Goal: Task Accomplishment & Management: Manage account settings

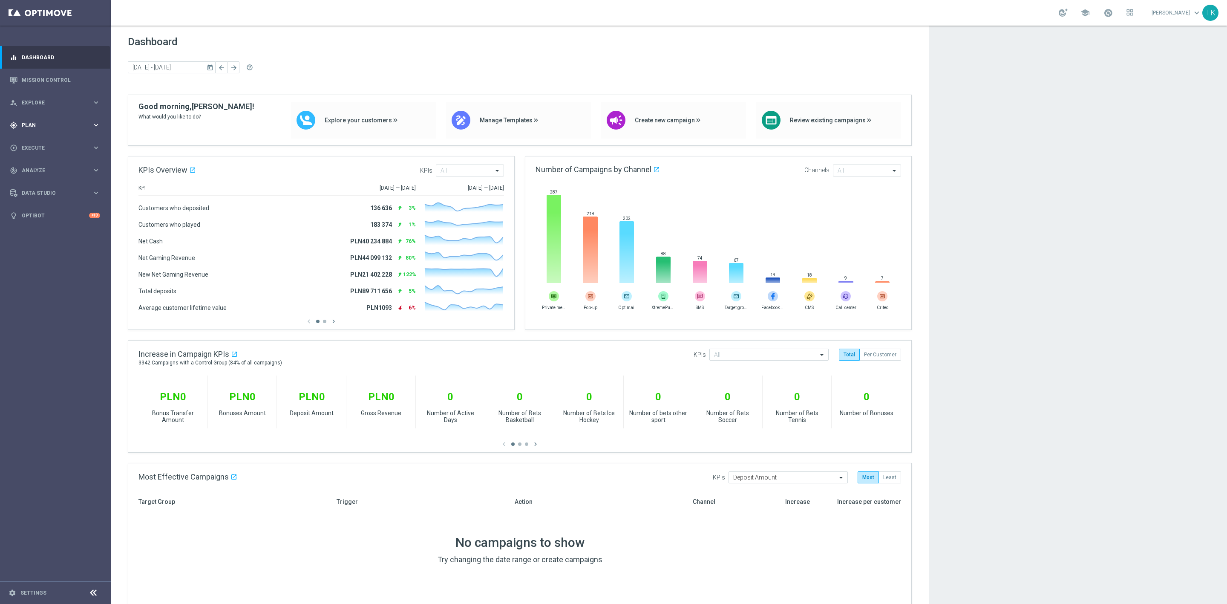
click at [23, 121] on div "gps_fixed Plan" at bounding box center [51, 125] width 82 height 8
click at [32, 168] on span "Templates" at bounding box center [53, 168] width 61 height 5
click at [37, 179] on link "Optimail" at bounding box center [57, 181] width 62 height 7
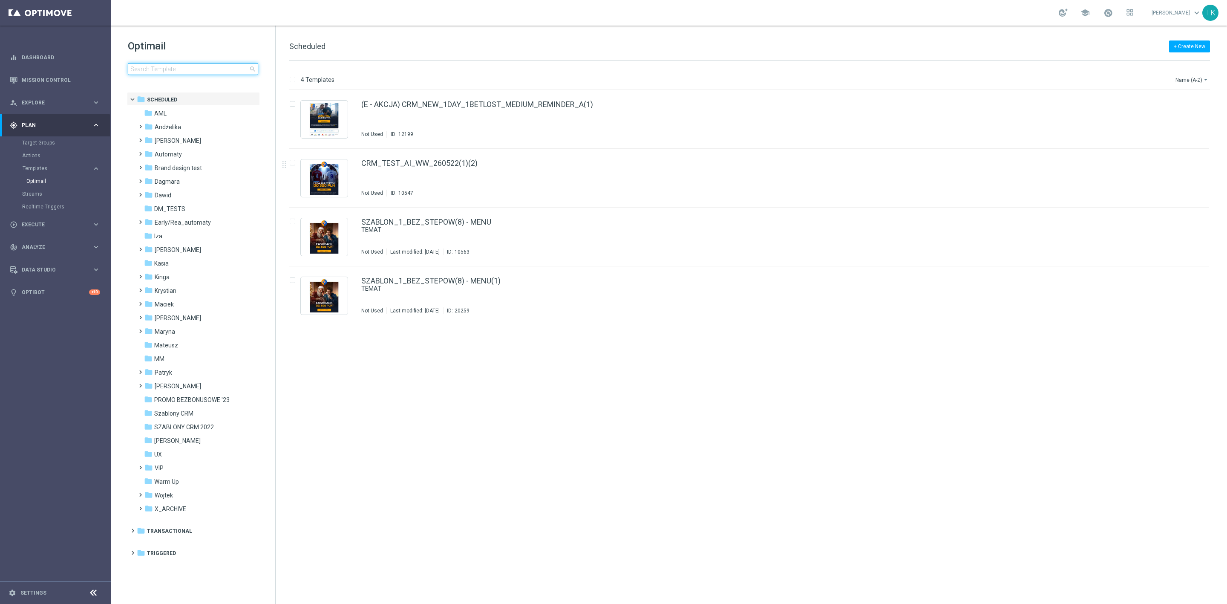
click at [139, 69] on input at bounding box center [193, 69] width 130 height 12
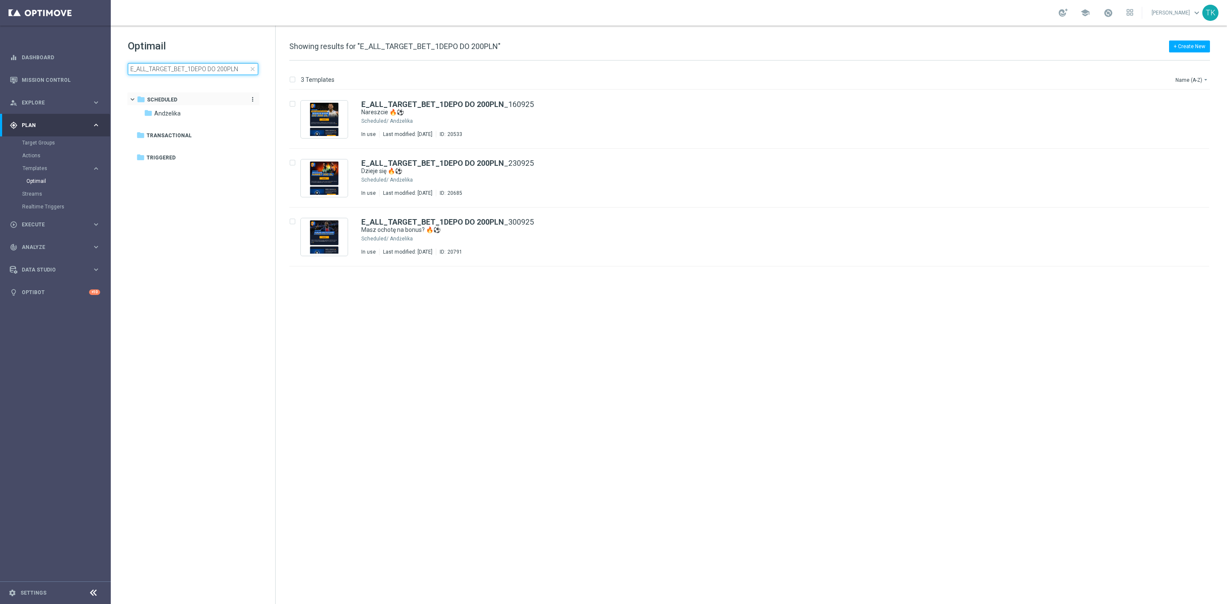
drag, startPoint x: 238, startPoint y: 68, endPoint x: 187, endPoint y: 99, distance: 59.3
click at [187, 99] on div "Optimail E_ALL_TARGET_BET_1DEPO DO 200PLN close folder 1 Folder folder Schedule…" at bounding box center [193, 79] width 165 height 106
type input "E_ALL_TARGET_BET_"
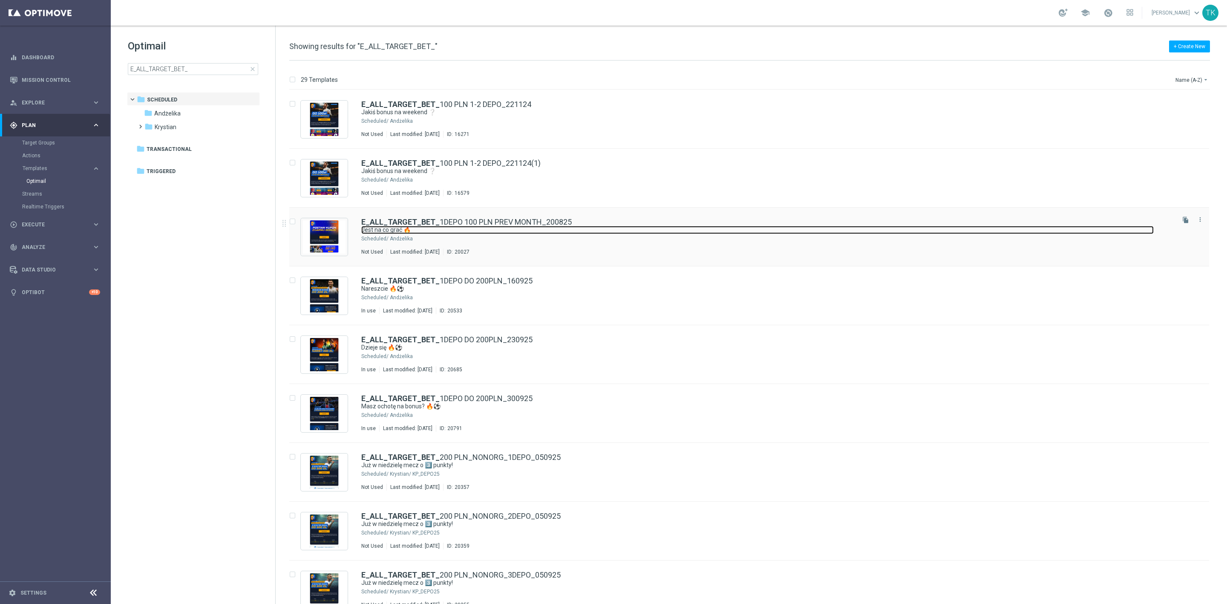
click at [540, 234] on link "Jest na co grać 🔥" at bounding box center [757, 230] width 793 height 8
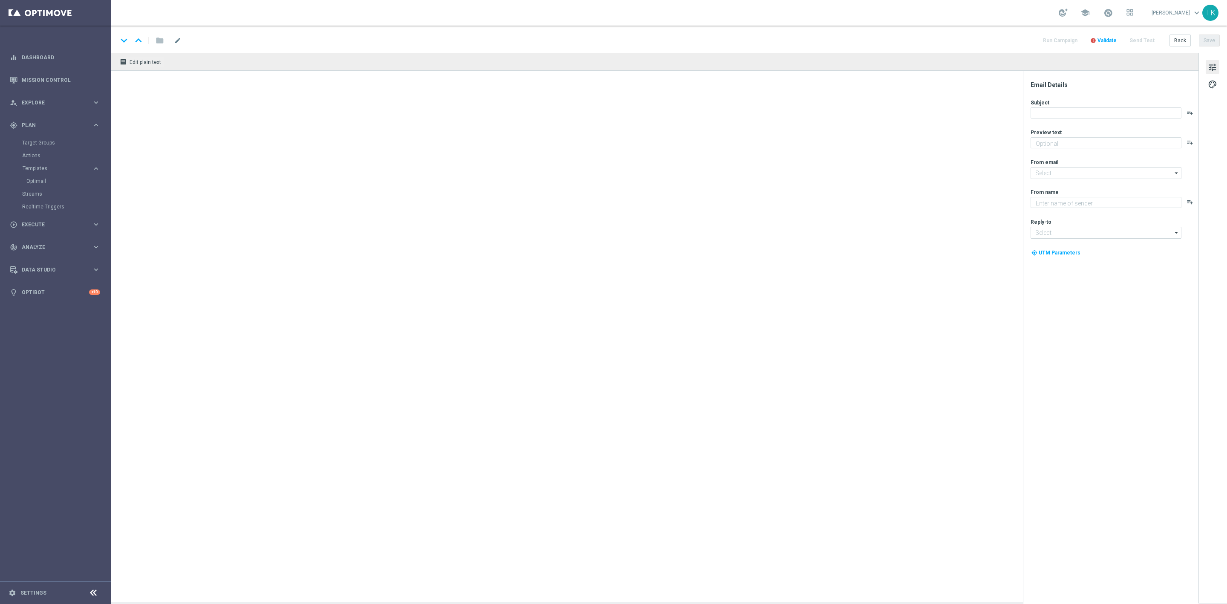
type textarea "Obstaw i zgarnij nawet 100 zł bonusu 💸"
type textarea "STS"
type input "oferta@sts.pl"
type input "kontakt@sts.pl"
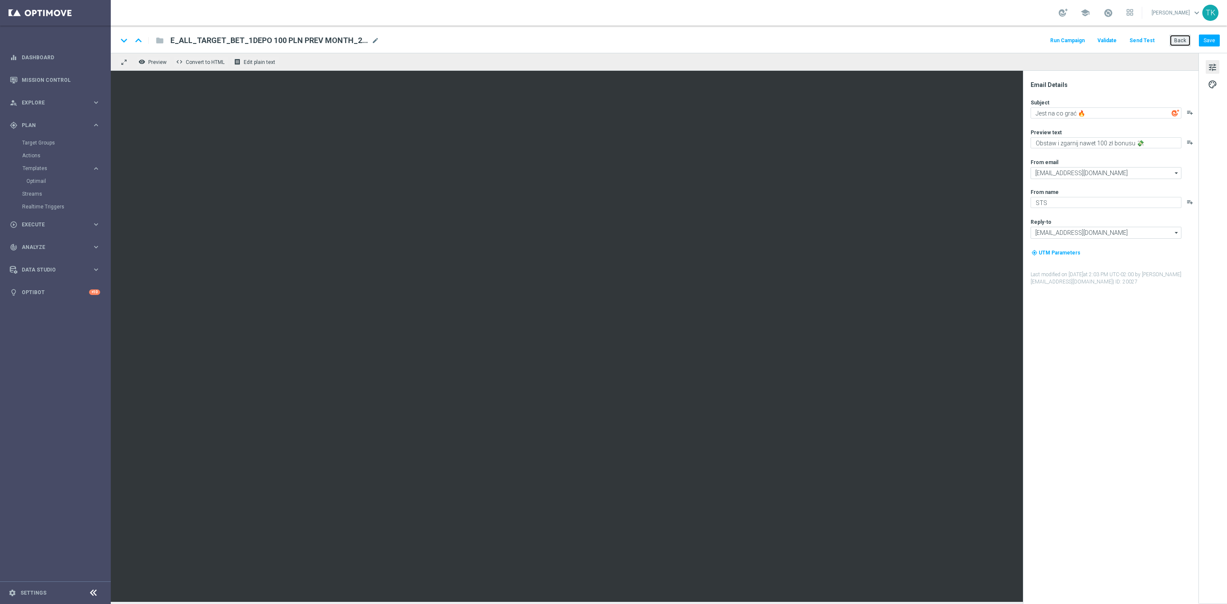
click at [1182, 41] on button "Back" at bounding box center [1180, 41] width 21 height 12
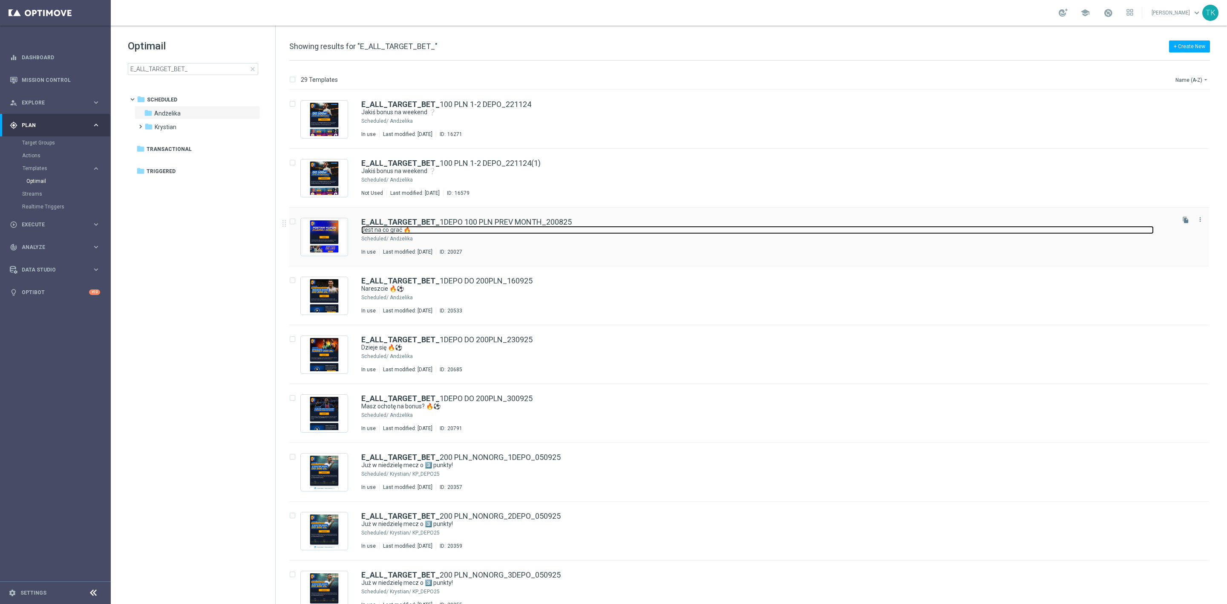
click at [501, 228] on link "Jest na co grać 🔥" at bounding box center [757, 230] width 793 height 8
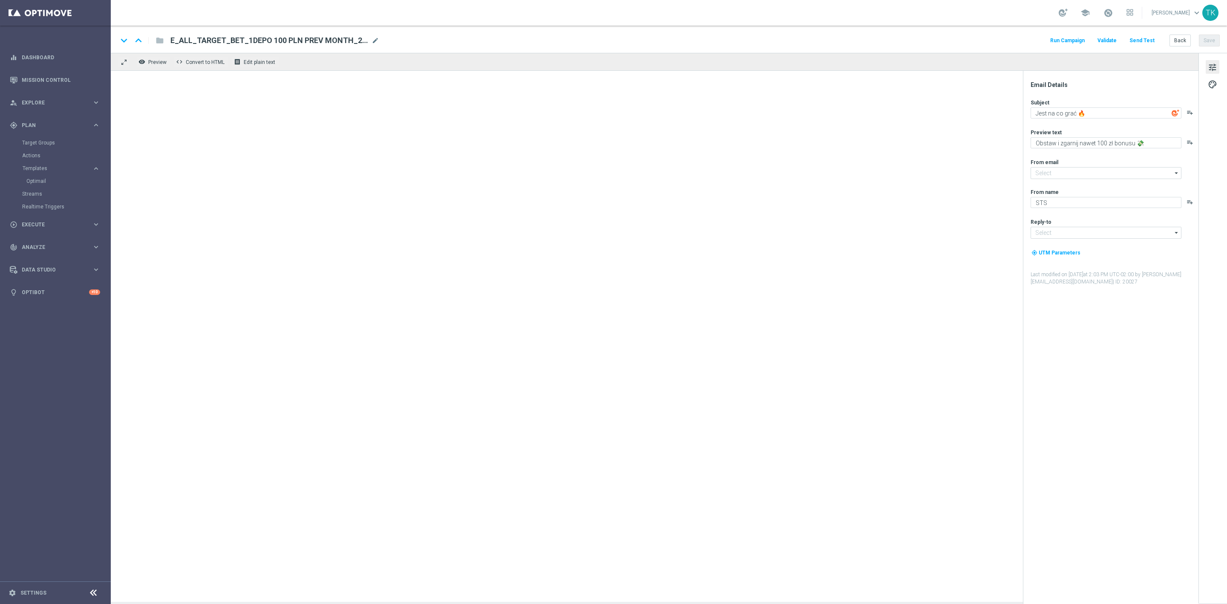
type input "oferta@sts.pl"
type input "kontakt@sts.pl"
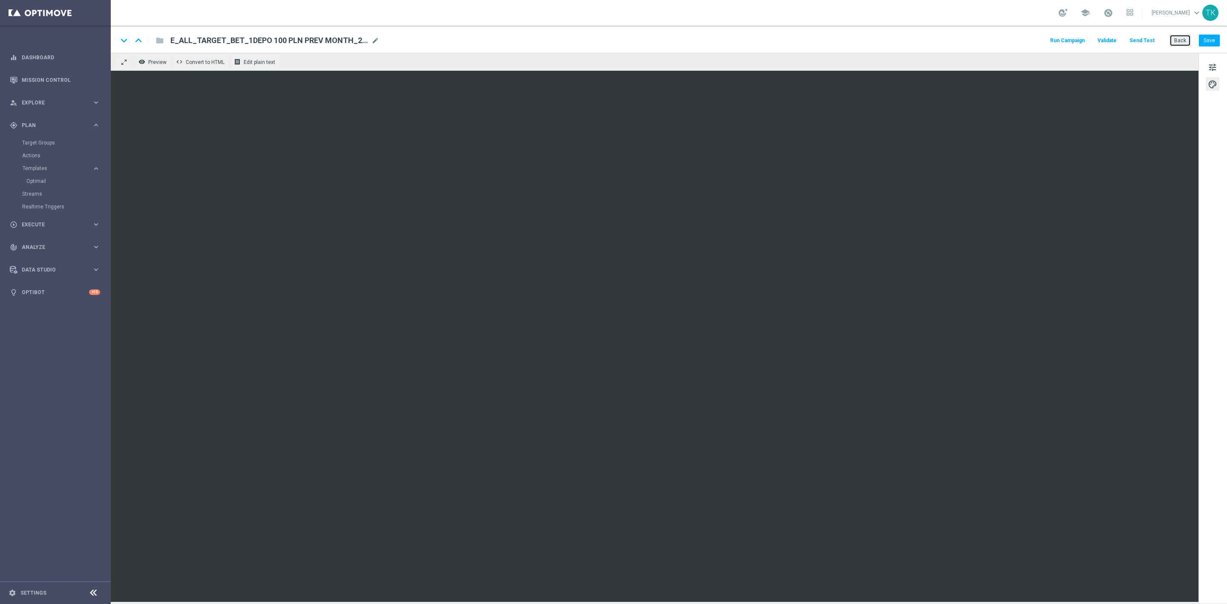
click at [1180, 42] on button "Back" at bounding box center [1180, 41] width 21 height 12
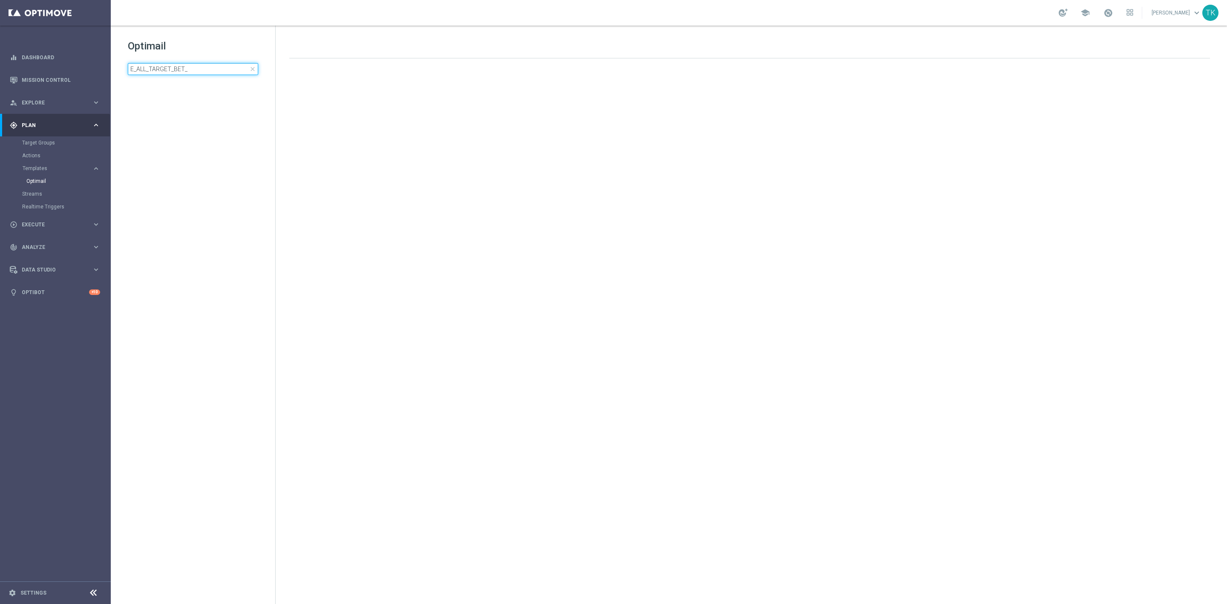
click at [154, 70] on input "E_ALL_TARGET_BET_" at bounding box center [193, 69] width 130 height 12
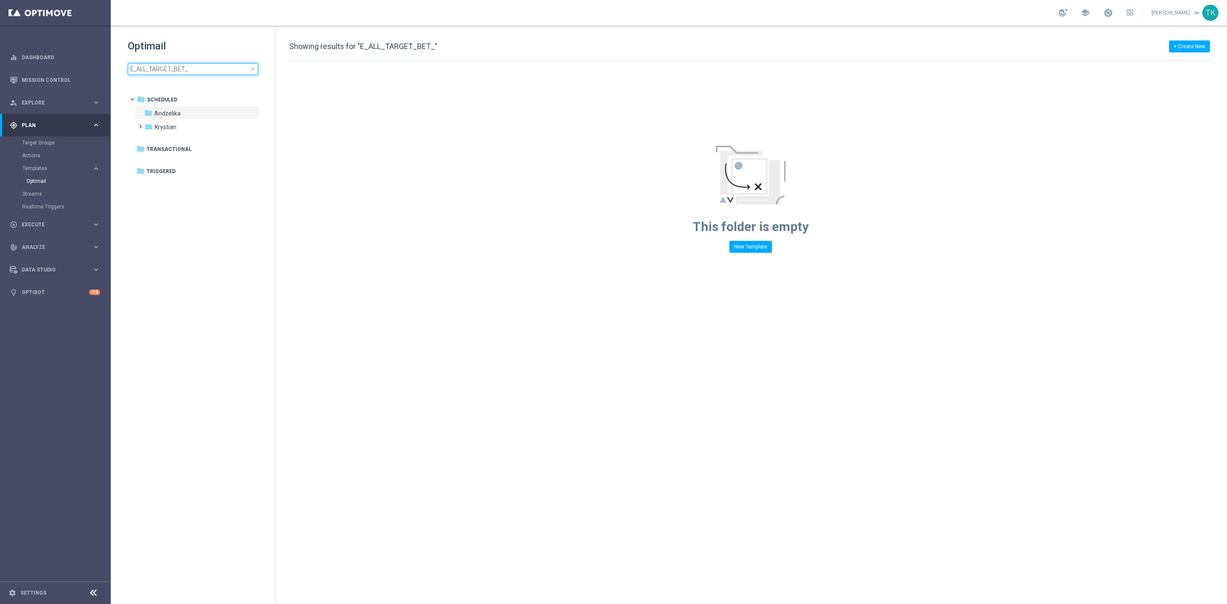
click at [154, 70] on input "E_ALL_TARGET_BET_" at bounding box center [193, 69] width 130 height 12
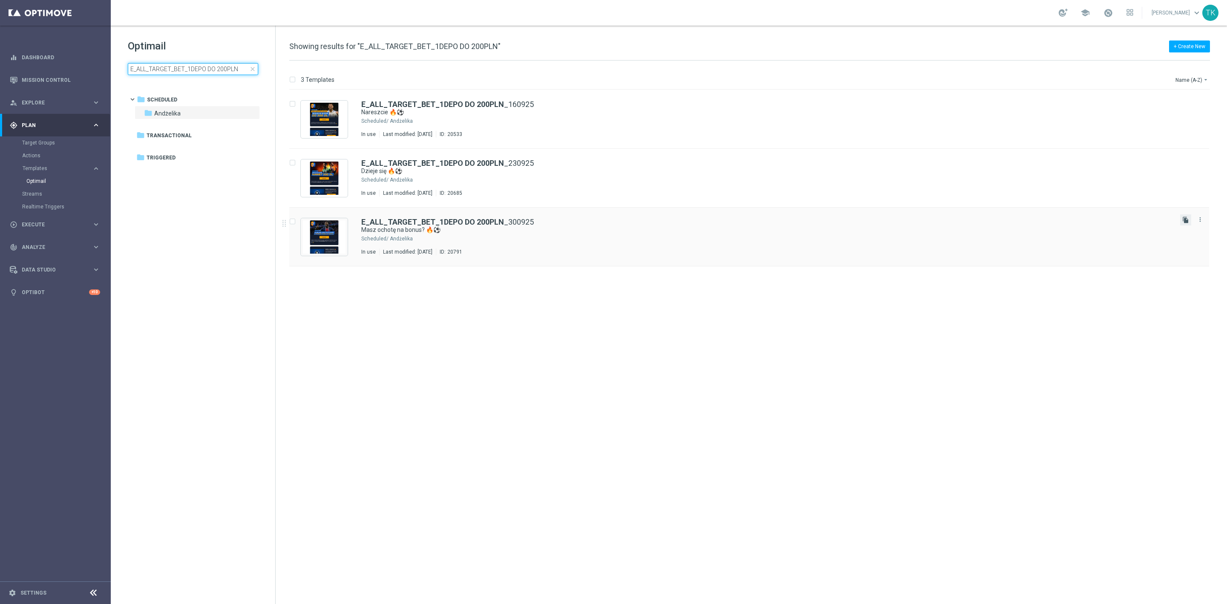
type input "E_ALL_TARGET_BET_1DEPO DO 200PLN"
click at [1187, 221] on icon "file_copy" at bounding box center [1186, 220] width 7 height 7
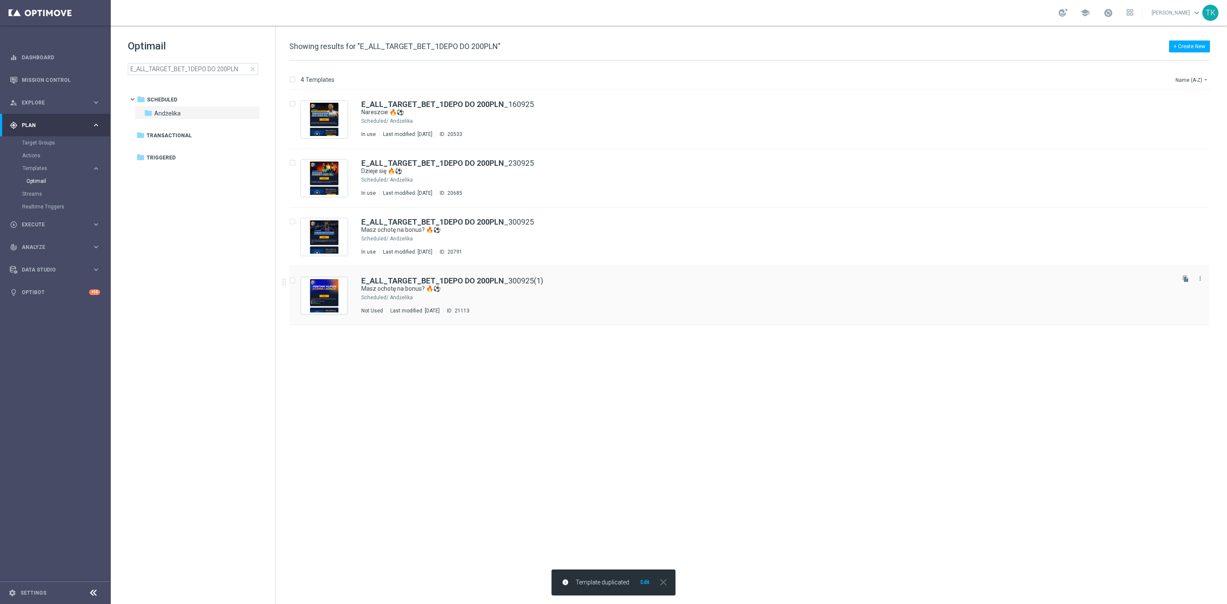
click at [470, 307] on div "ID: 21113" at bounding box center [456, 310] width 26 height 7
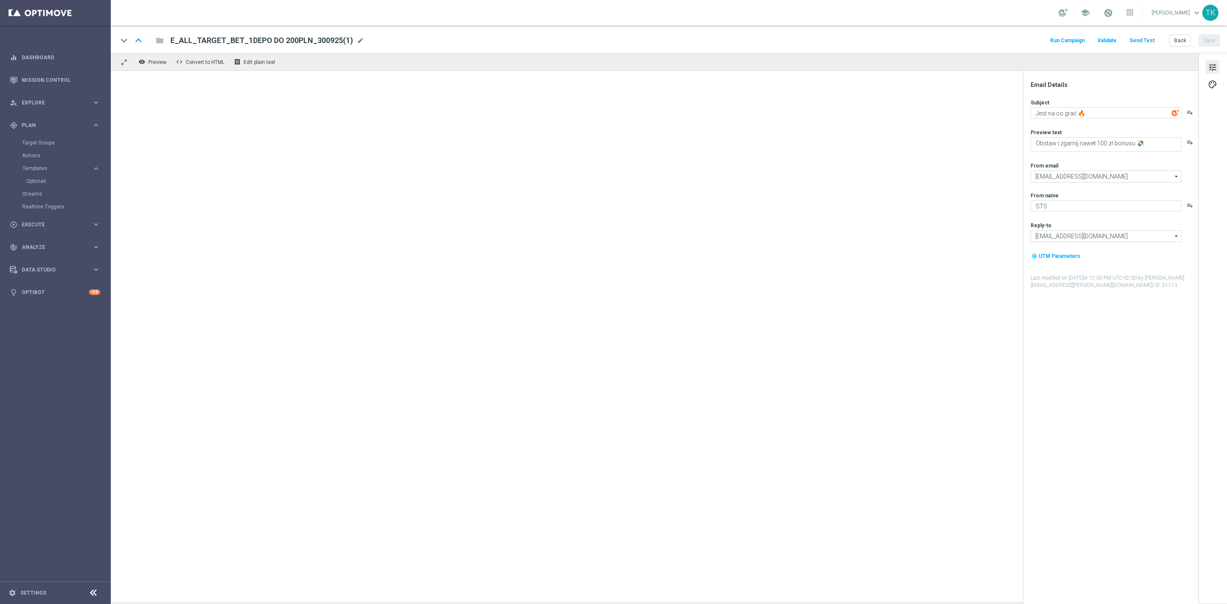
type input "E_ALL_TARGET_BET_1DEPO DO 200PLN_300925(1)"
type textarea "Masz ochotę na bonus? 🔥⚽"
type textarea "Grają europejskie puchary! Zgarnij ekstra kasę za kupon do 200 zł 💸"
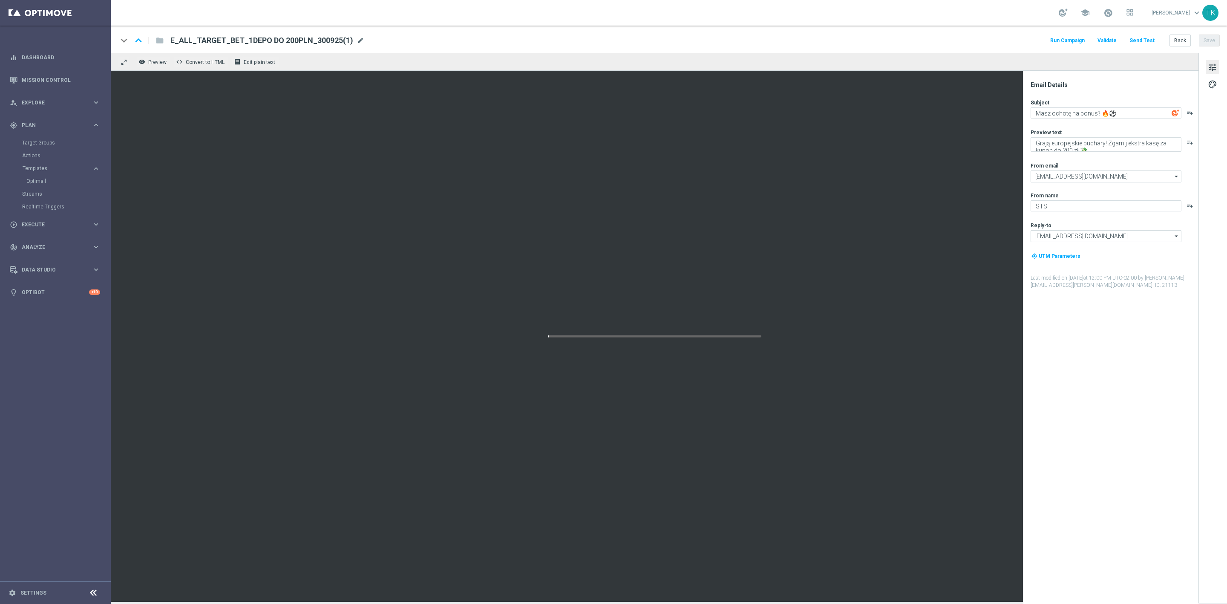
click at [357, 40] on span "mode_edit" at bounding box center [361, 41] width 8 height 8
click at [281, 41] on input "E_ALL_TARGET_BET_1DEPO DO 200PLN_300925(1)" at bounding box center [275, 40] width 211 height 11
paste input "141025"
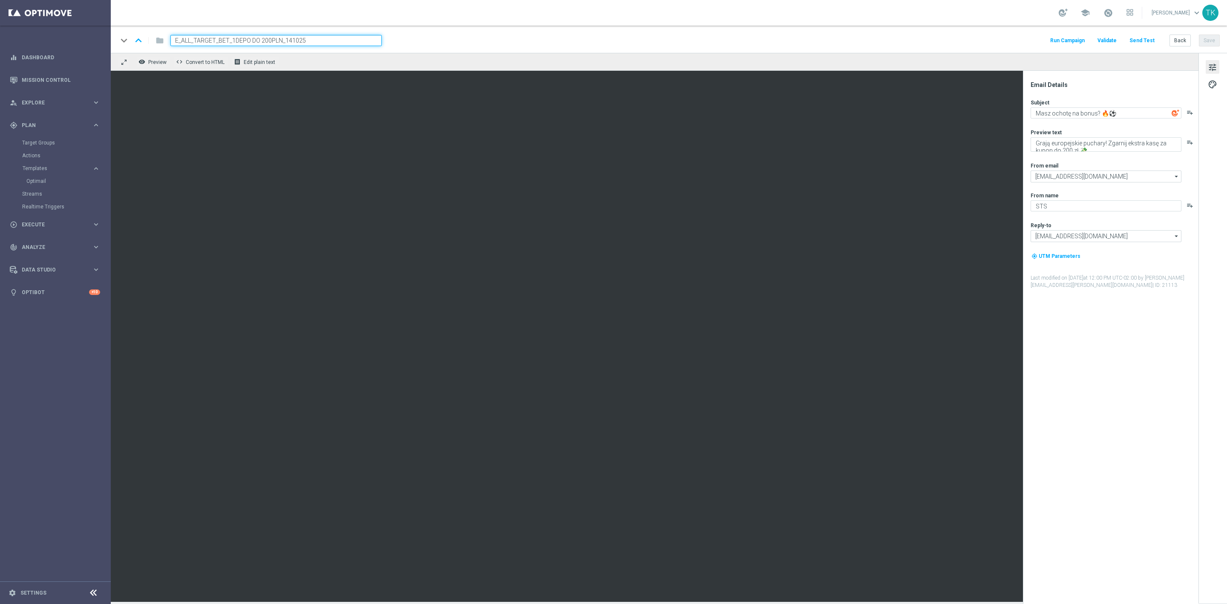
type input "E_ALL_TARGET_BET_1DEPO DO 200PLN_141025"
click at [430, 34] on div "keyboard_arrow_down keyboard_arrow_up folder E_ALL_TARGET_BET_1DEPO DO 200PLN_1…" at bounding box center [669, 39] width 1117 height 27
click at [1055, 113] on textarea "Masz ochotę na bonus? 🔥⚽" at bounding box center [1106, 112] width 151 height 11
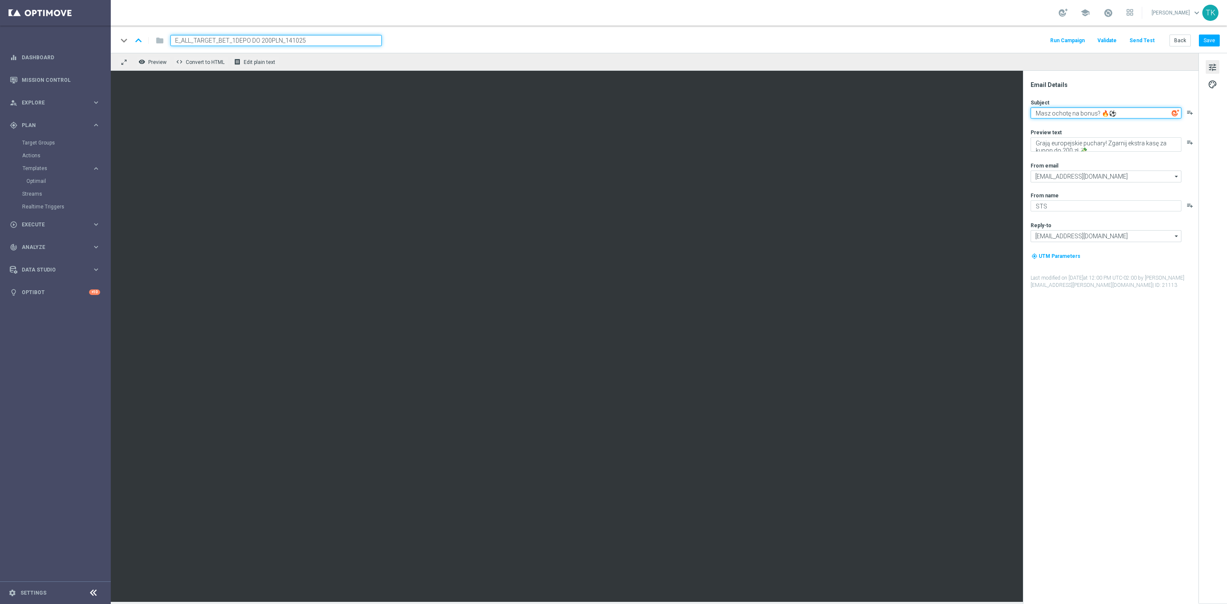
paste textarea "Bonus wchodzi do gry 🔥"
type textarea "Bonus wchodzi do gry 🔥"
click at [1050, 145] on textarea "Grają europejskie puchary! Zgarnij ekstra kasę za kupon do 200 zł 💸" at bounding box center [1106, 144] width 151 height 14
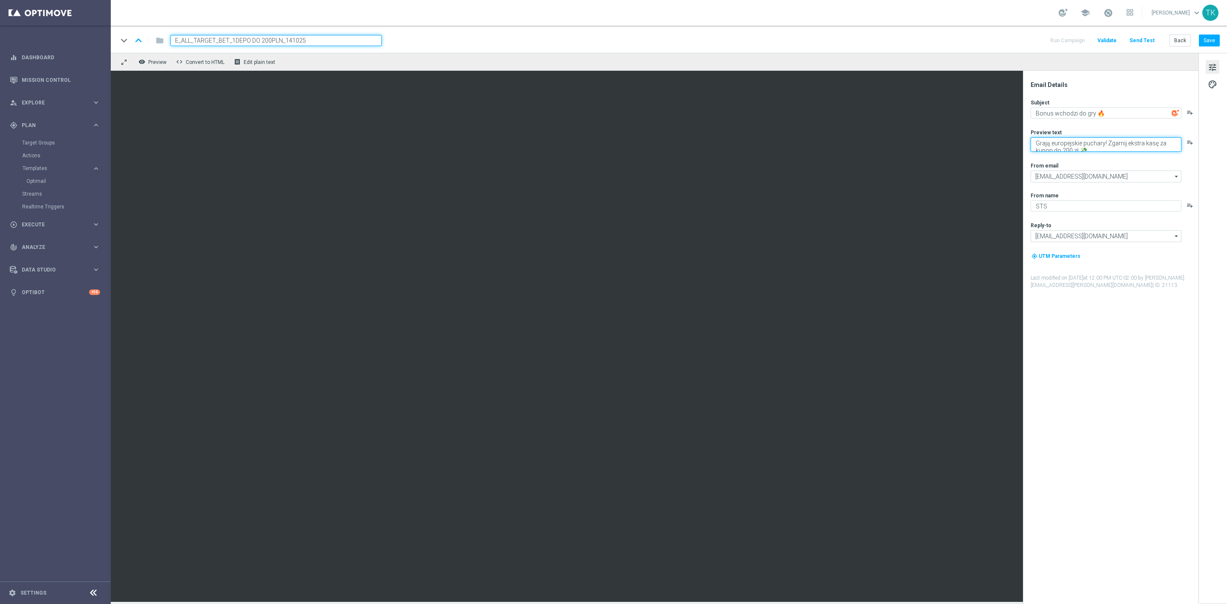
paste textarea "Zgarnij nawet 200 zł za kupon"
type textarea "Zgarnij nawet 200 zł za kupon 💸"
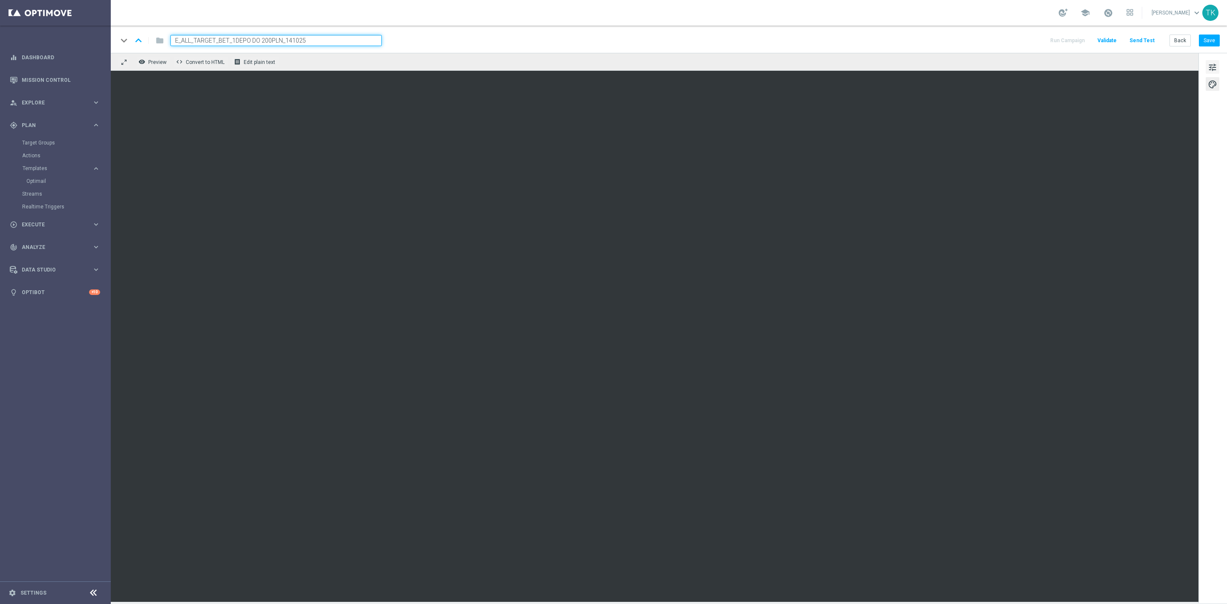
click at [1219, 67] on button "tune" at bounding box center [1213, 67] width 14 height 14
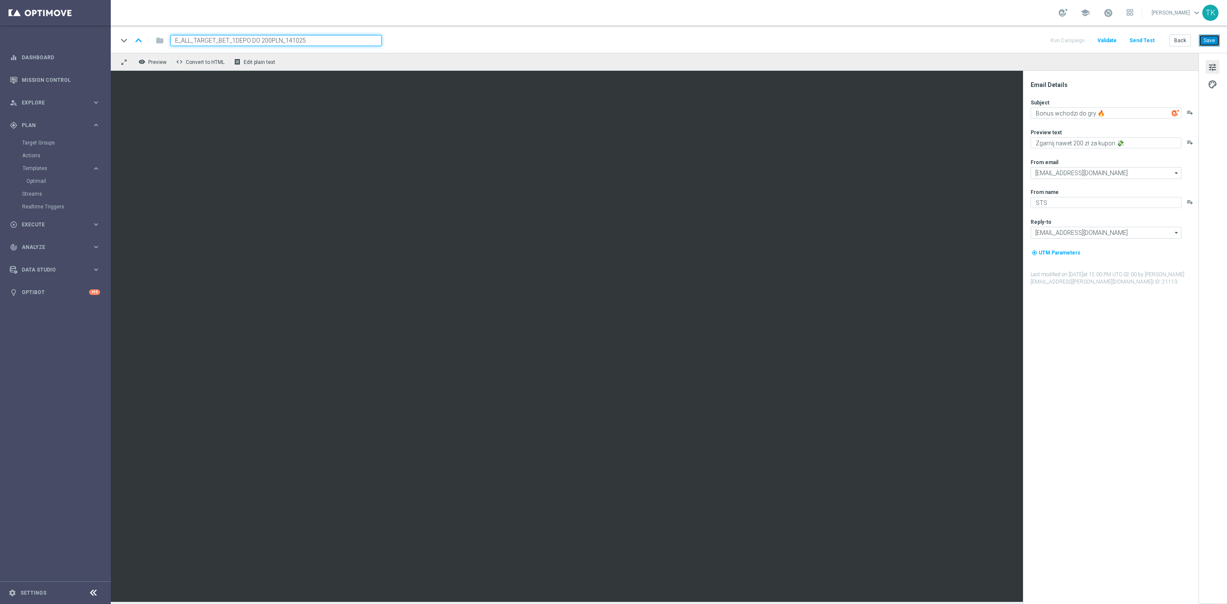
click at [1216, 41] on button "Save" at bounding box center [1209, 41] width 21 height 12
click at [1175, 38] on button "Back" at bounding box center [1180, 41] width 21 height 12
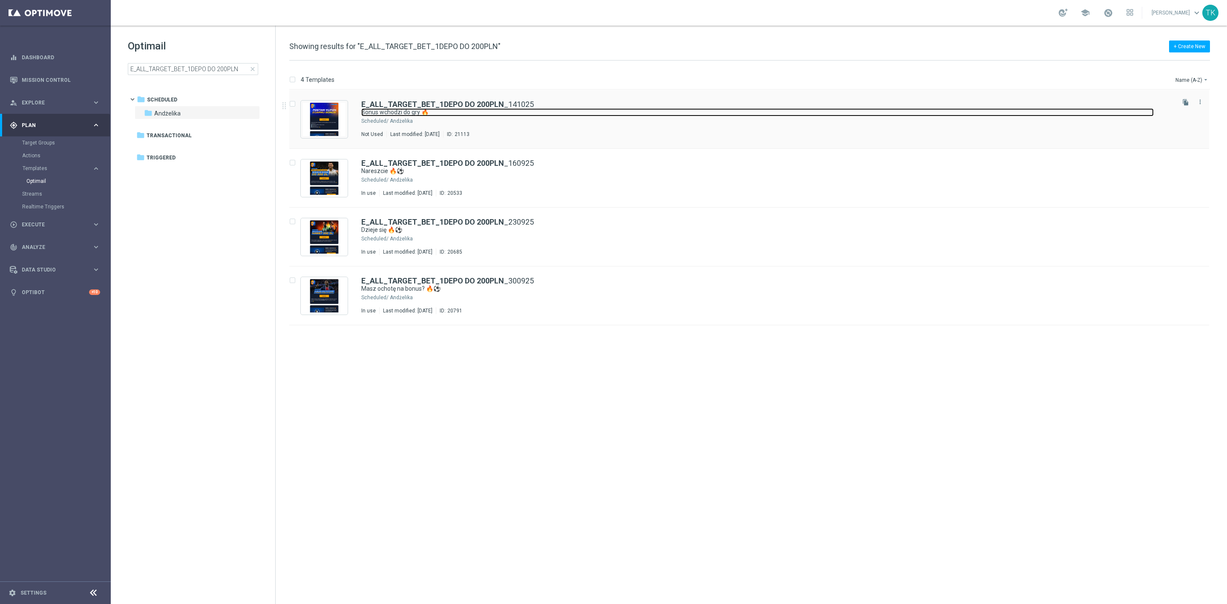
click at [494, 115] on link "Bonus wchodzi do gry 🔥" at bounding box center [757, 112] width 793 height 8
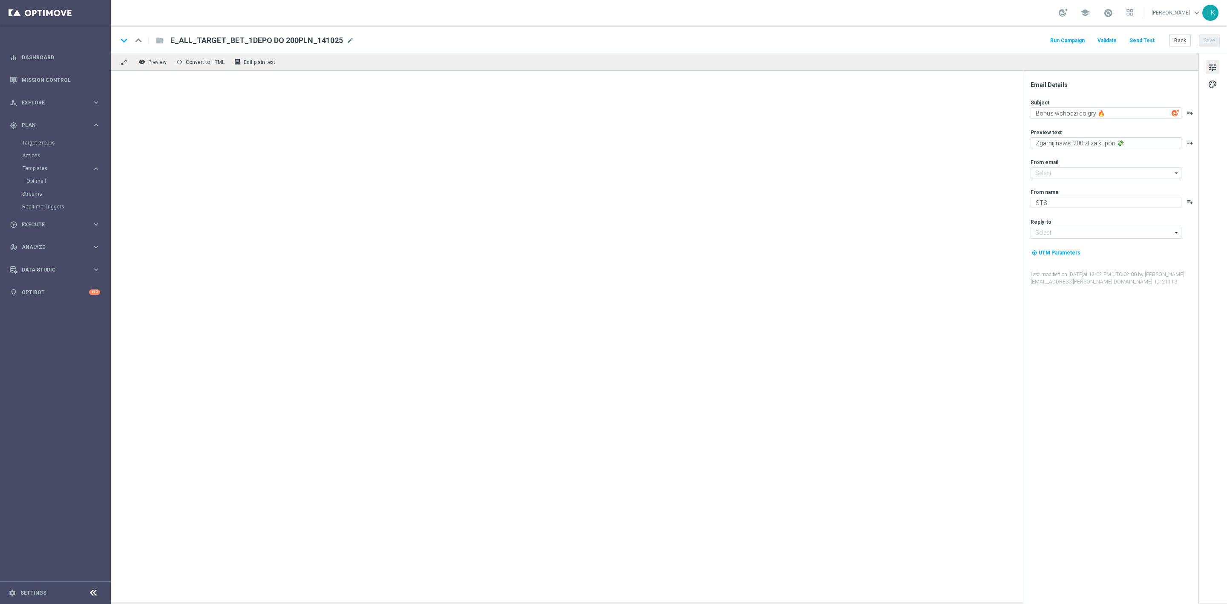
type input "oferta@sts.pl"
type input "kontakt@sts.pl"
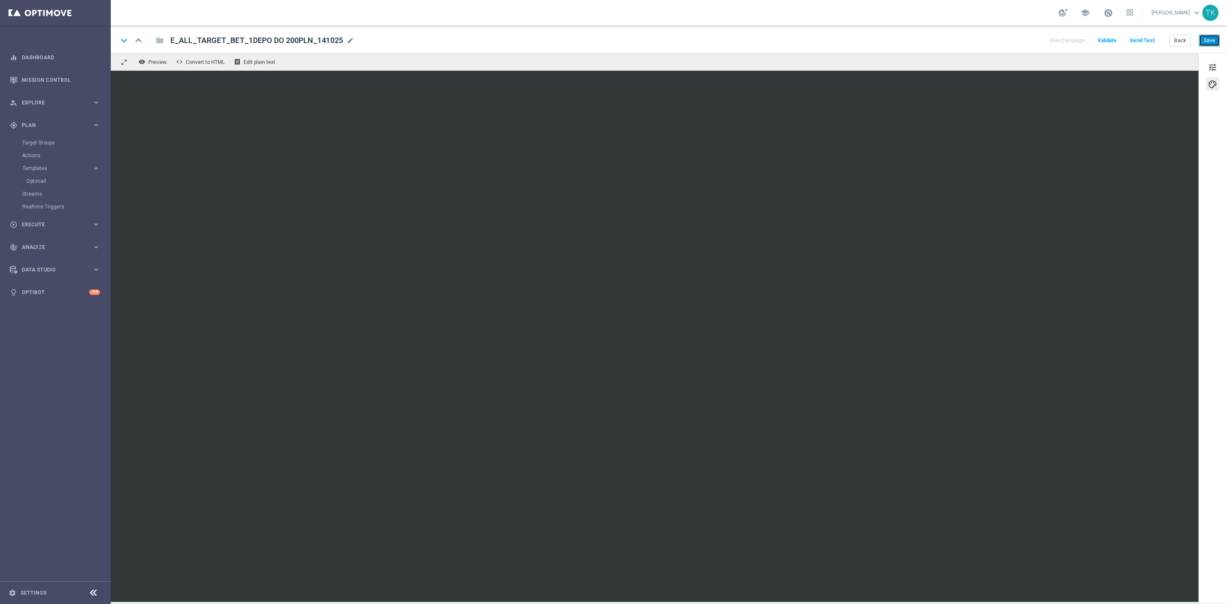
click at [1214, 41] on button "Save" at bounding box center [1209, 41] width 21 height 12
click at [1213, 73] on button "tune" at bounding box center [1213, 67] width 14 height 14
click at [1207, 41] on button "Save" at bounding box center [1209, 41] width 21 height 12
click at [1210, 41] on button "Save" at bounding box center [1209, 41] width 21 height 12
click at [1179, 40] on button "Back" at bounding box center [1180, 41] width 21 height 12
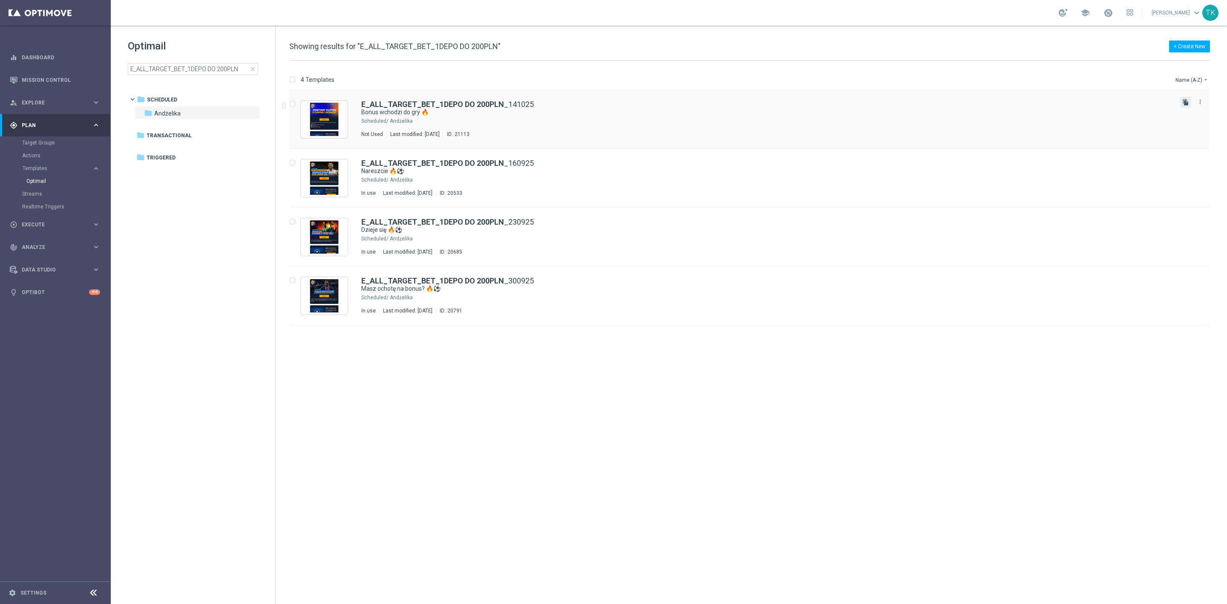
click at [1186, 101] on icon "file_copy" at bounding box center [1186, 102] width 7 height 7
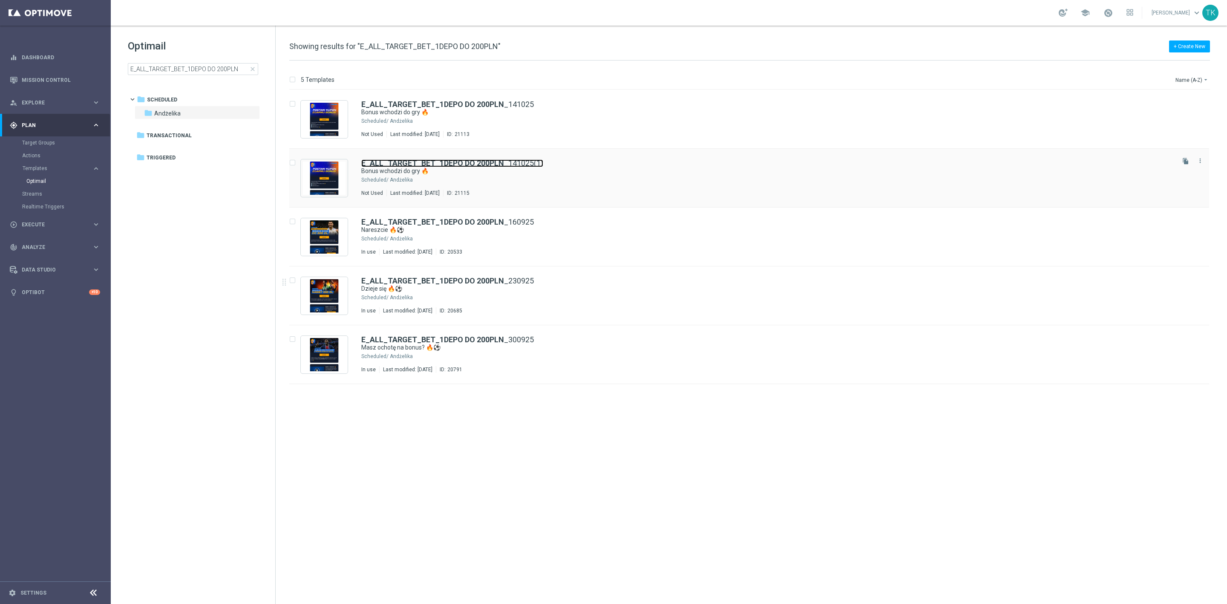
click at [534, 162] on link "E_ALL_TARGET_BET_1DEPO DO 200PLN _141025(1)" at bounding box center [452, 163] width 182 height 8
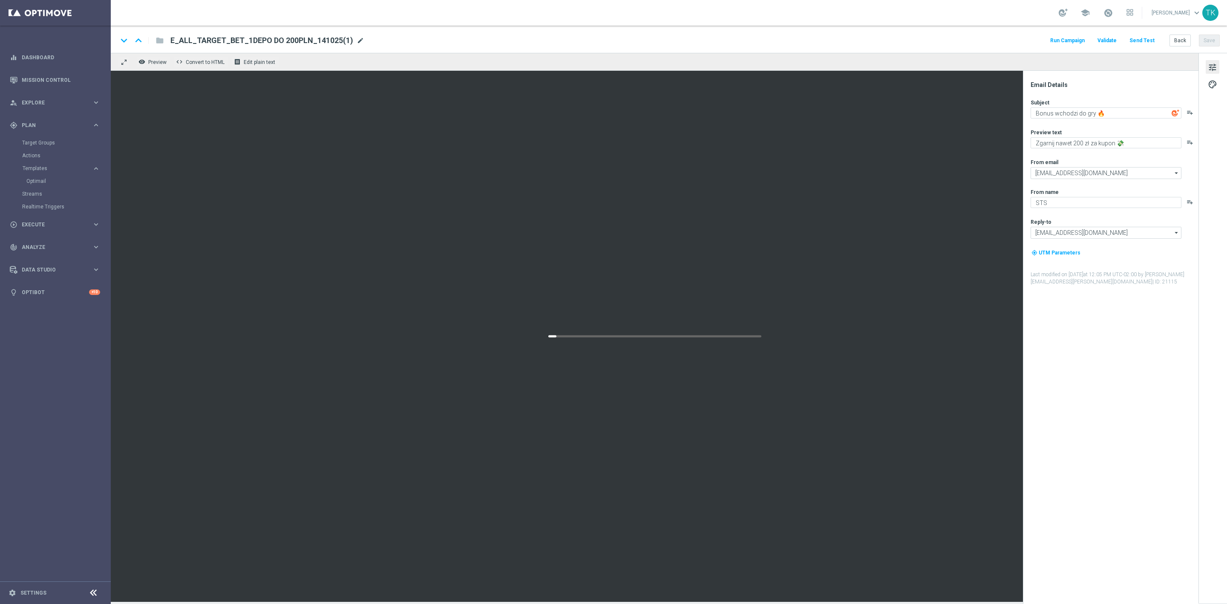
click at [358, 41] on span "mode_edit" at bounding box center [361, 41] width 8 height 8
click at [261, 36] on input "E_ALL_TARGET_BET_1DEPO DO 200PLN_141025(1)" at bounding box center [275, 40] width 211 height 11
paste input "2DEPO DO 200PLN_141025"
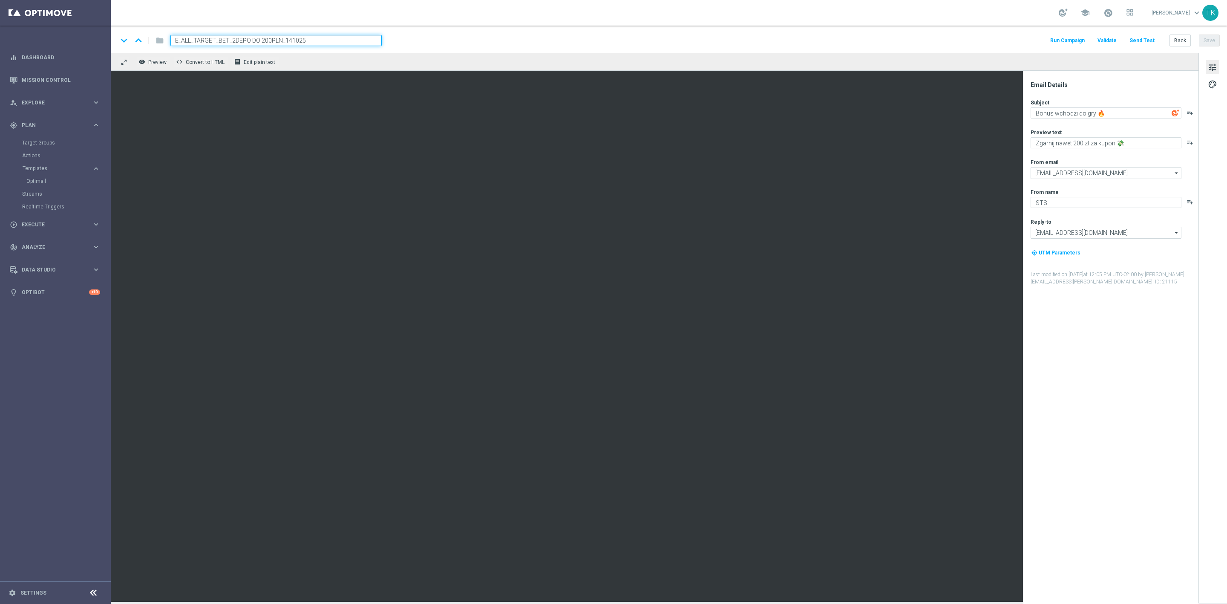
type input "E_ALL_TARGET_BET_2DEPO DO 200PLN_141025"
click at [420, 36] on div "keyboard_arrow_down keyboard_arrow_up folder E_ALL_TARGET_BET_2DEPO DO 200PLN_1…" at bounding box center [669, 40] width 1103 height 11
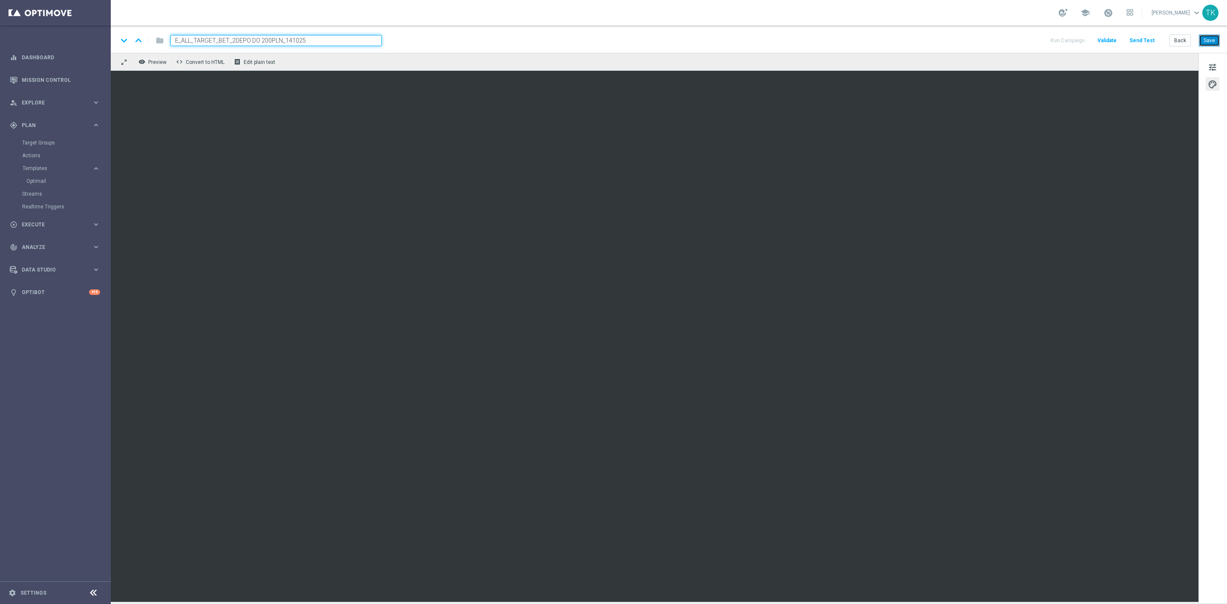
click at [1207, 39] on button "Save" at bounding box center [1209, 41] width 21 height 12
click at [1181, 41] on button "Back" at bounding box center [1180, 41] width 21 height 12
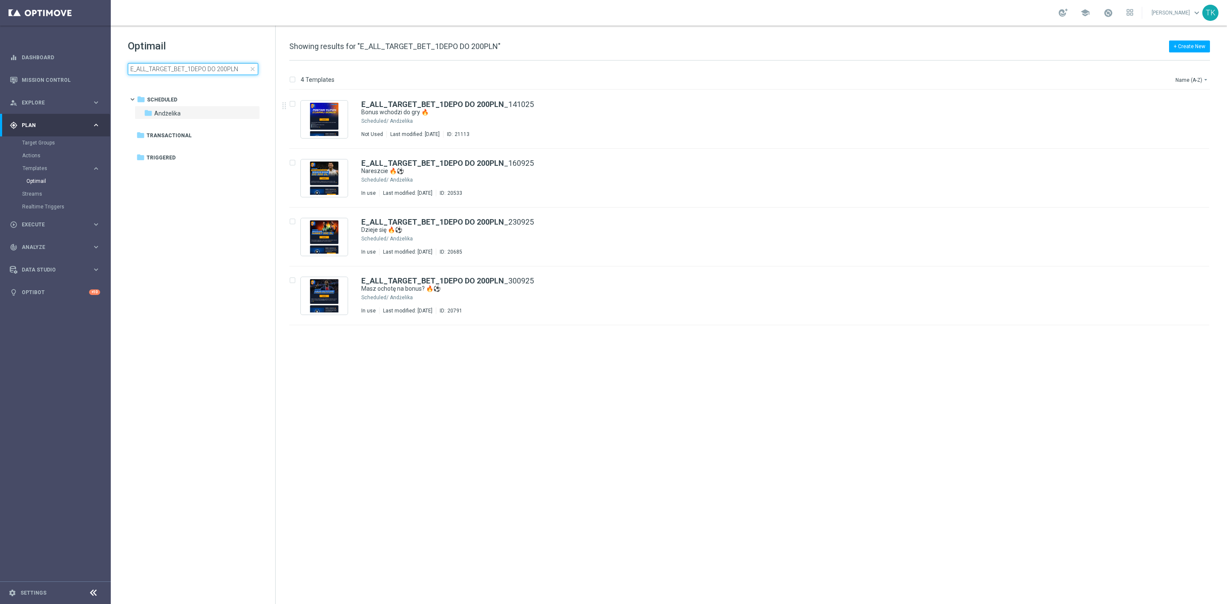
click at [181, 69] on input "E_ALL_TARGET_BET_1DEPO DO 200PLN" at bounding box center [193, 69] width 130 height 12
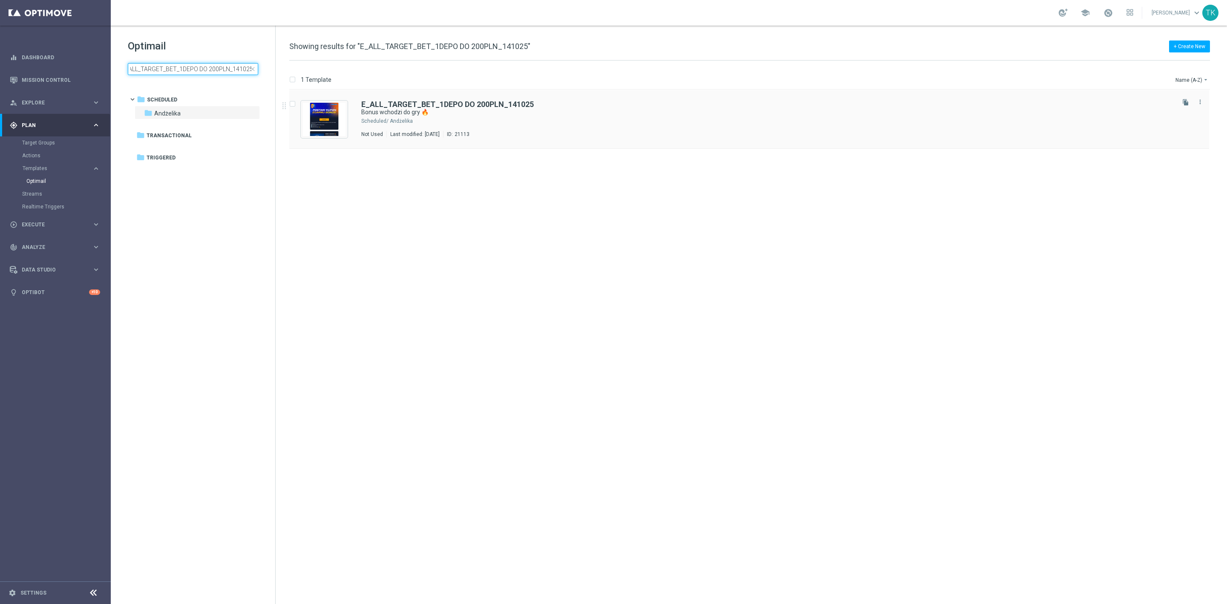
type input "E_ALL_TARGET_BET_1DEPO DO 200PLN_141025"
click at [572, 125] on div "E_ALL_TARGET_BET_1DEPO DO 200PLN_141025 Bonus wchodzi do gry 🔥 Scheduled/ Andże…" at bounding box center [767, 119] width 812 height 37
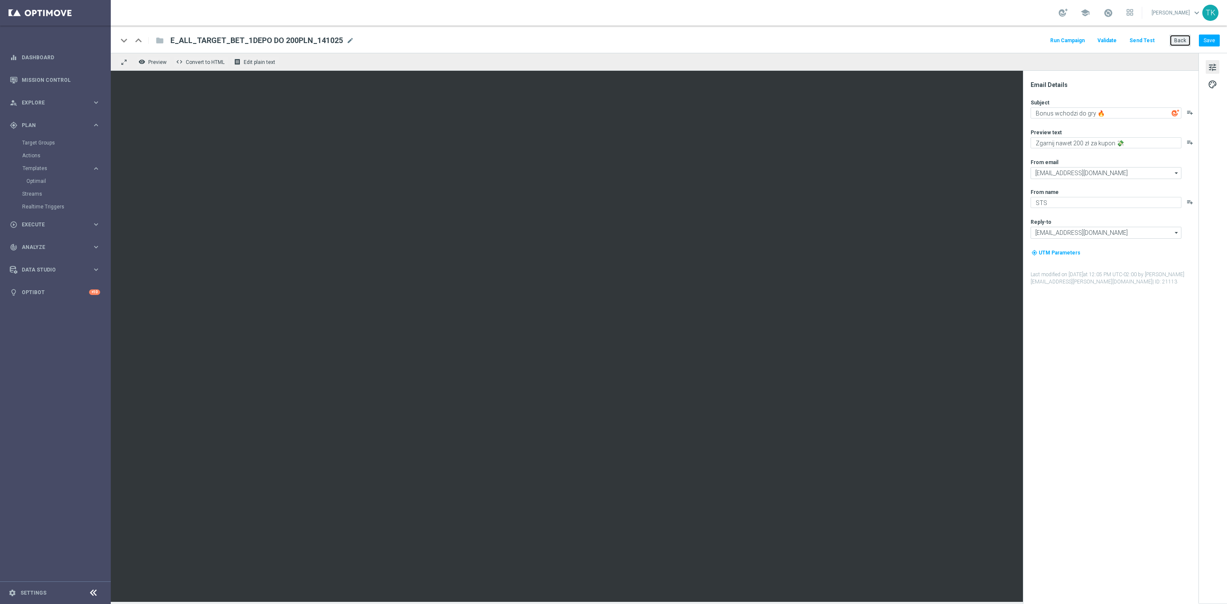
click at [1181, 37] on button "Back" at bounding box center [1180, 41] width 21 height 12
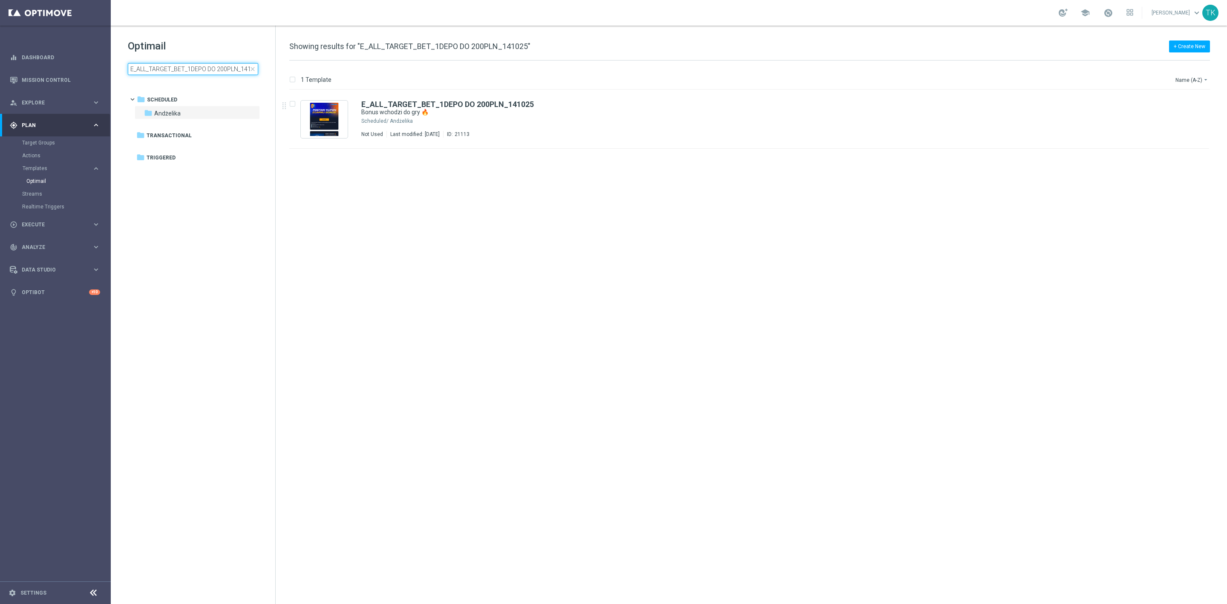
click at [196, 69] on input "E_ALL_TARGET_BET_1DEPO DO 200PLN_141025" at bounding box center [193, 69] width 130 height 12
type input "E_ALL_TARGET_BET_2DEPO DO 200PLN_141025"
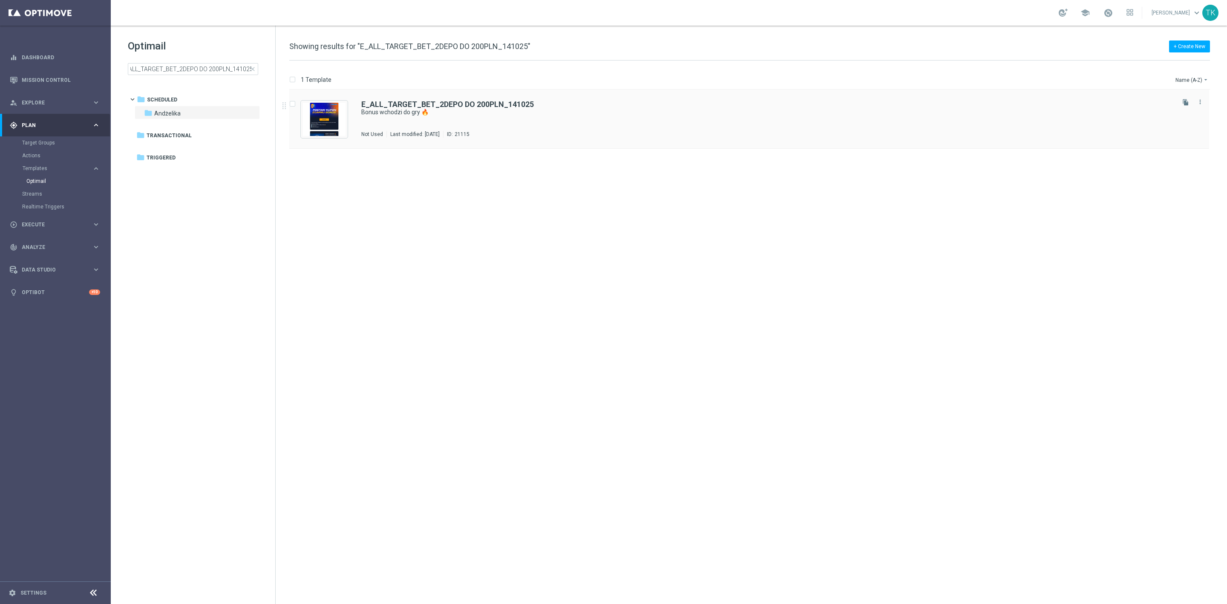
click at [511, 121] on div "E_ALL_TARGET_BET_2DEPO DO 200PLN_141025 Bonus wchodzi do gry 🔥 Not Used Last mo…" at bounding box center [767, 119] width 812 height 37
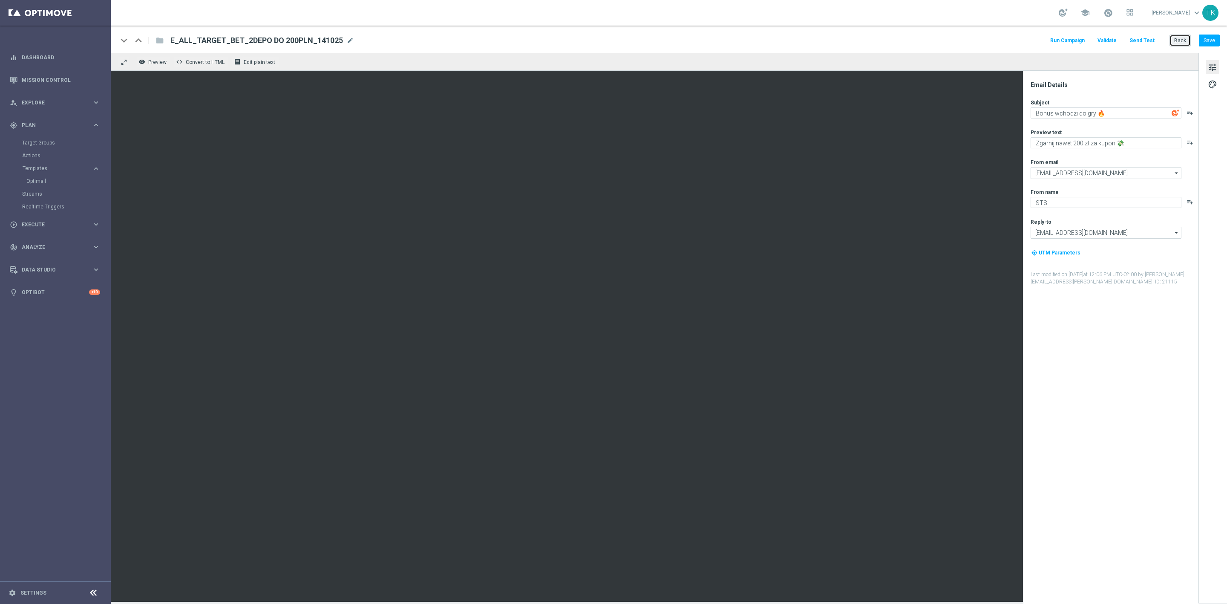
click at [1182, 42] on button "Back" at bounding box center [1180, 41] width 21 height 12
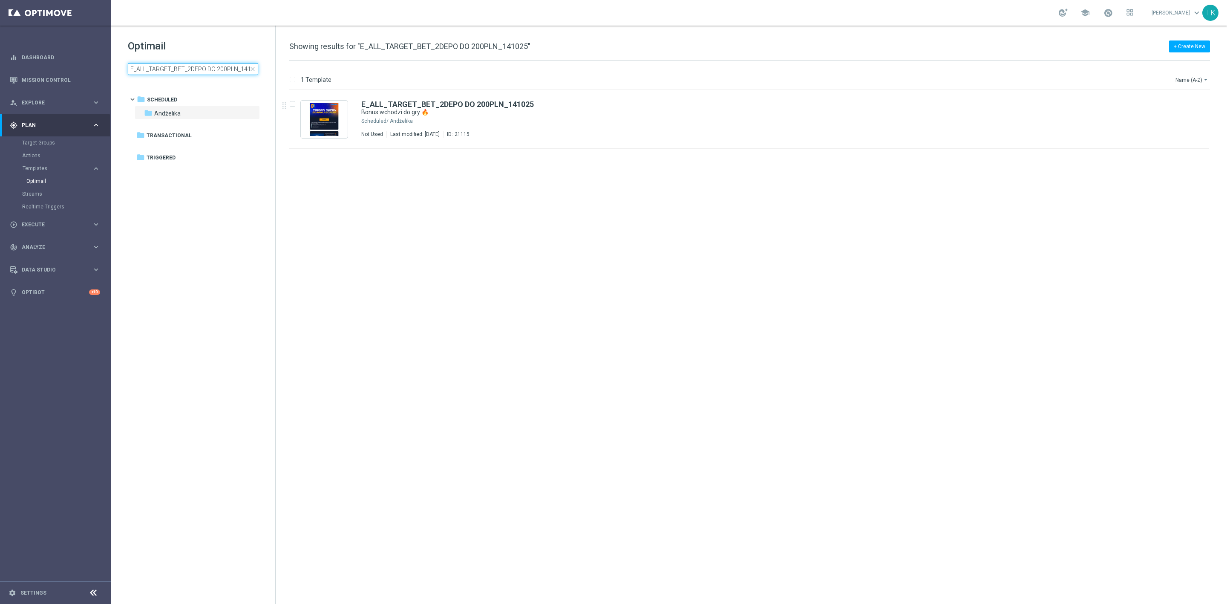
click at [206, 73] on input "E_ALL_TARGET_BET_2DEPO DO 200PLN_141025" at bounding box center [193, 69] width 130 height 12
type input "REACQ_ALL_TARGET_BET DO 200PLN_141025"
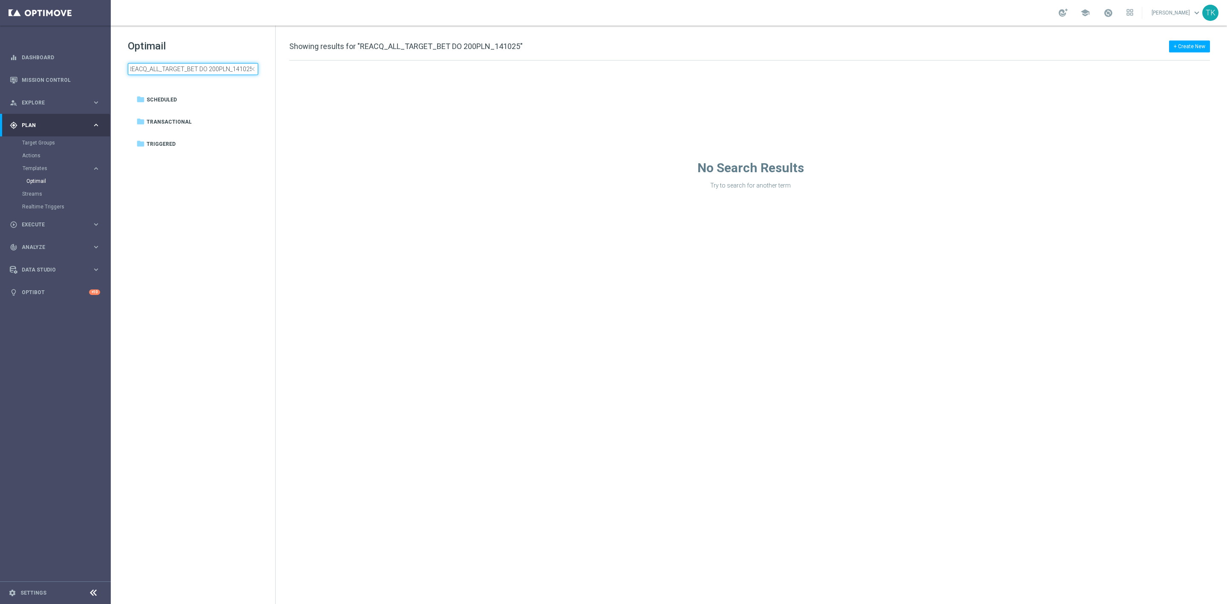
click at [167, 72] on input "REACQ_ALL_TARGET_BET DO 200PLN_141025" at bounding box center [193, 69] width 130 height 12
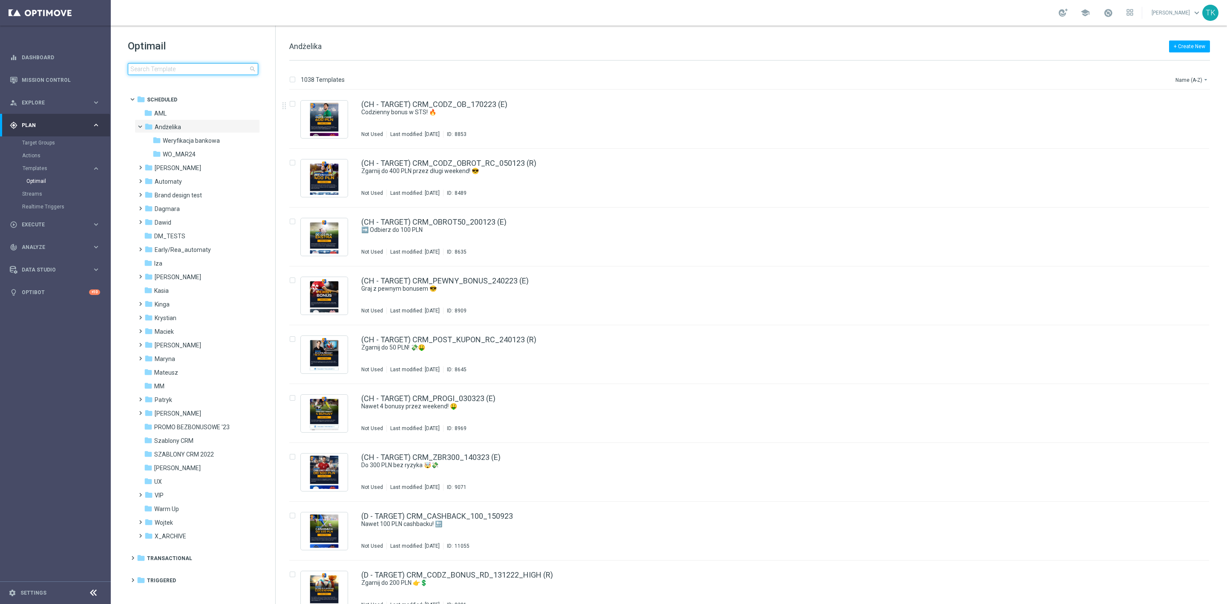
click at [158, 74] on input at bounding box center [193, 69] width 130 height 12
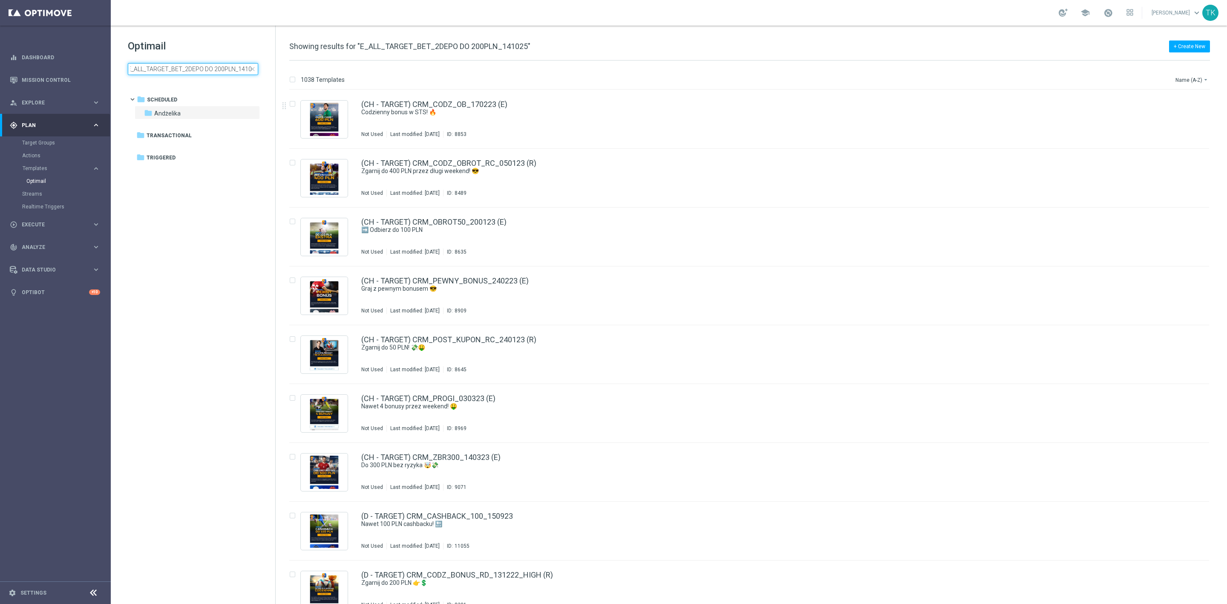
scroll to position [0, 8]
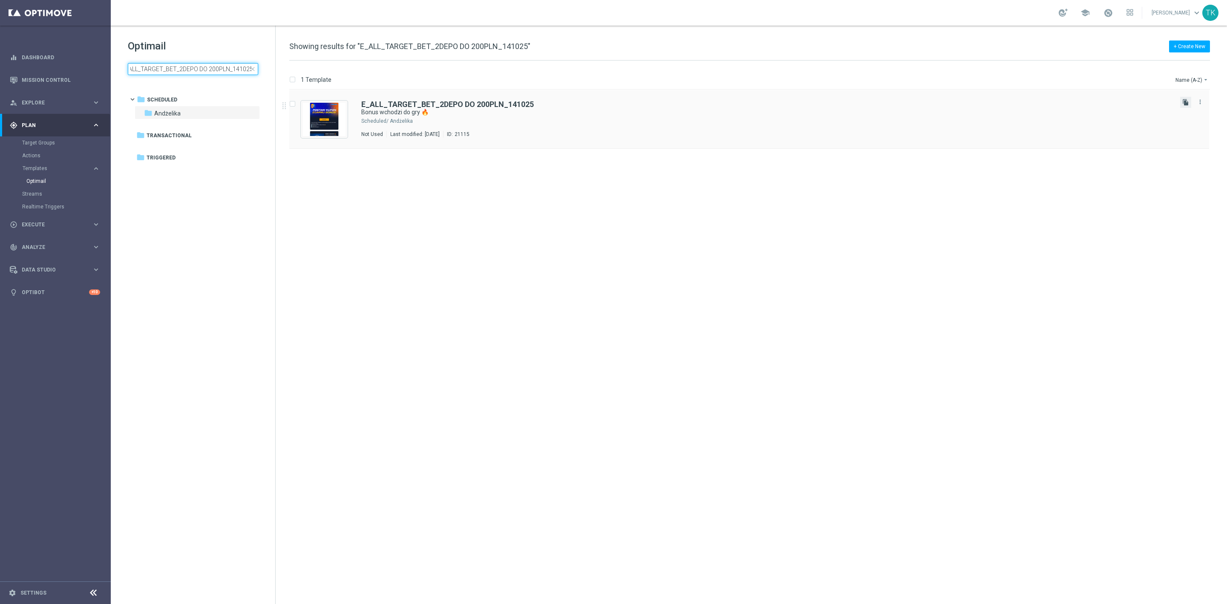
type input "E_ALL_TARGET_BET_2DEPO DO 200PLN_141025"
click at [1184, 99] on icon "file_copy" at bounding box center [1186, 102] width 7 height 7
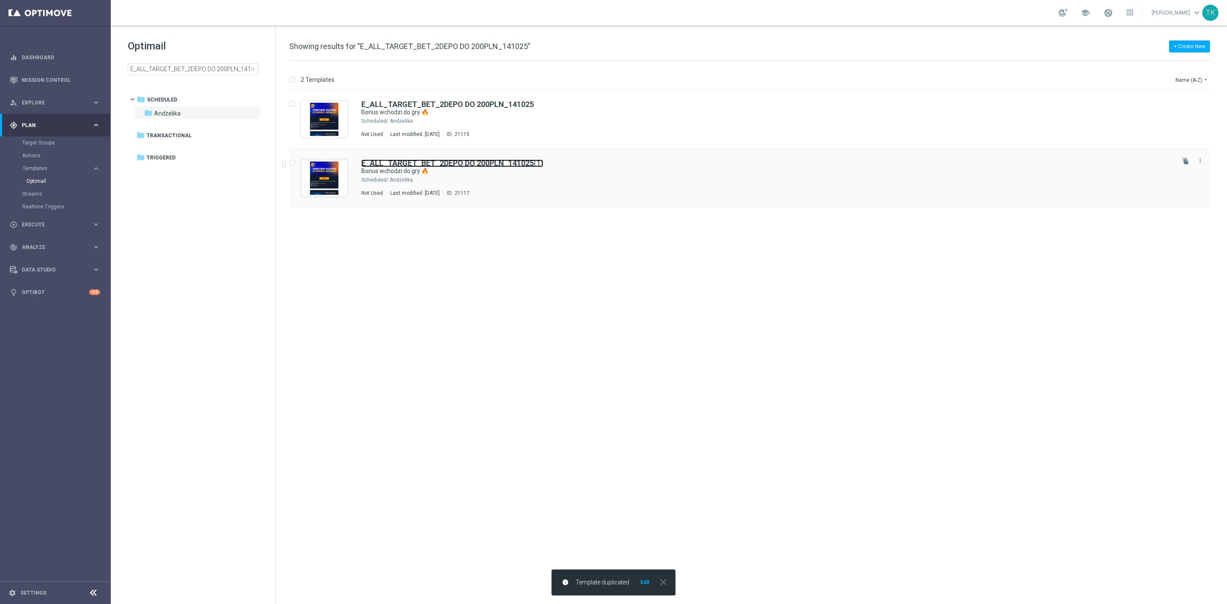
click at [516, 164] on b "E_ALL_TARGET_BET_2DEPO DO 200PLN_141025" at bounding box center [447, 163] width 173 height 9
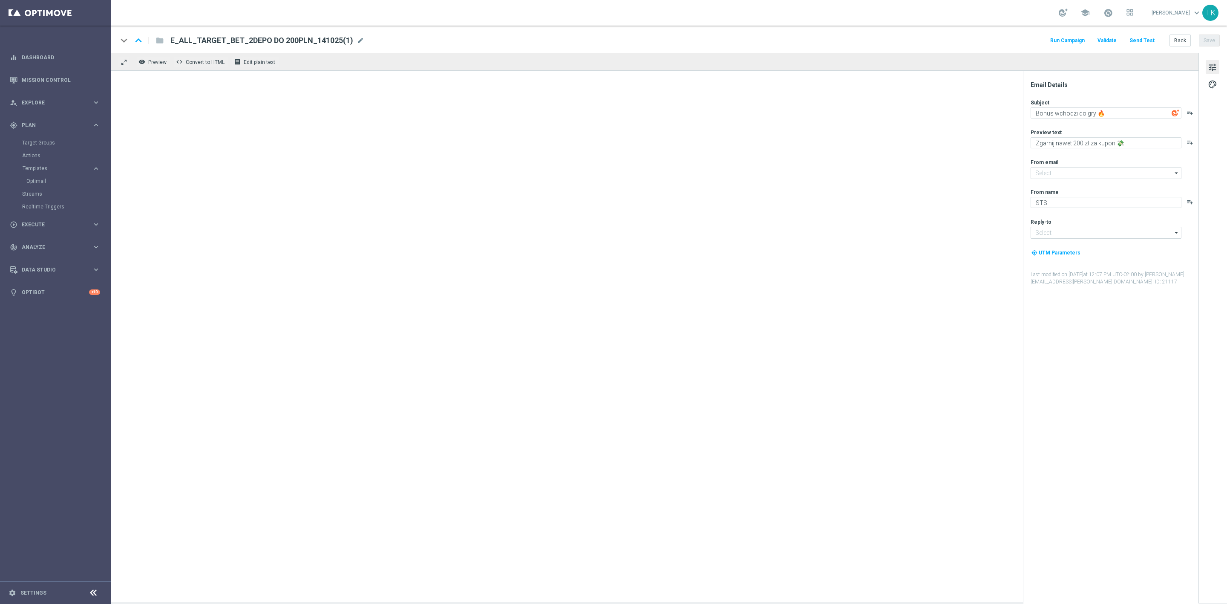
type input "oferta@sts.pl"
type input "kontakt@sts.pl"
click at [357, 40] on span "mode_edit" at bounding box center [361, 41] width 8 height 8
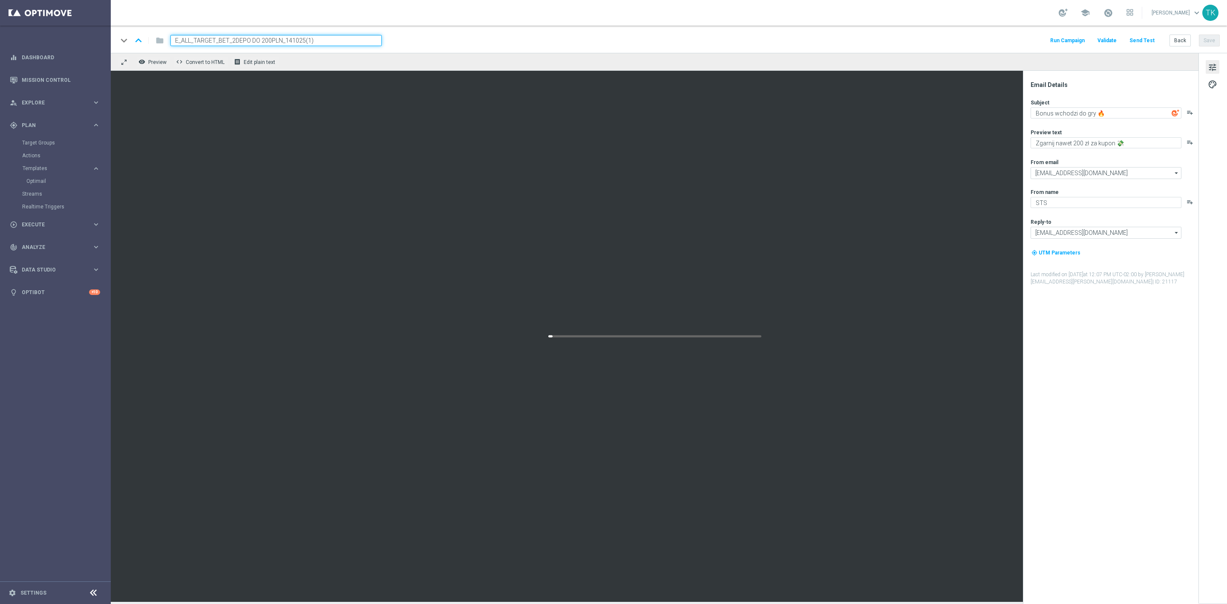
click at [277, 42] on input "E_ALL_TARGET_BET_2DEPO DO 200PLN_141025(1)" at bounding box center [275, 40] width 211 height 11
paste input "REACQ_ALL_TARGET_BET DO 200PLN_141025"
type input "REACQ_ALL_TARGET_BET DO 200PLN_141025"
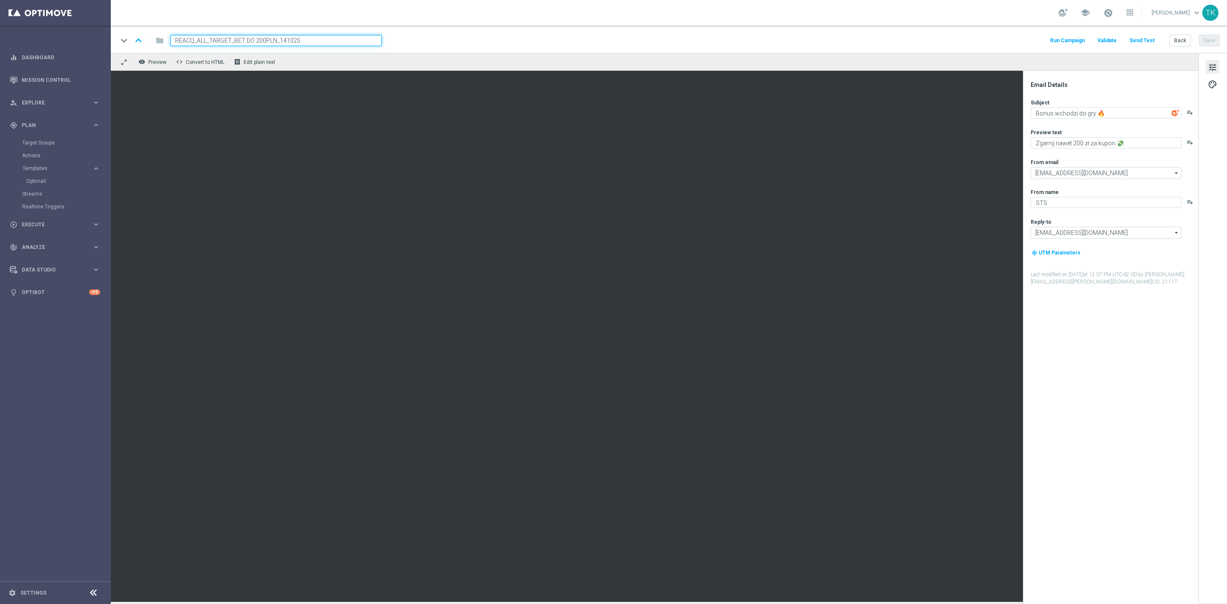
click at [431, 42] on div "keyboard_arrow_down keyboard_arrow_up folder REACQ_ALL_TARGET_BET DO 200PLN_141…" at bounding box center [669, 40] width 1103 height 11
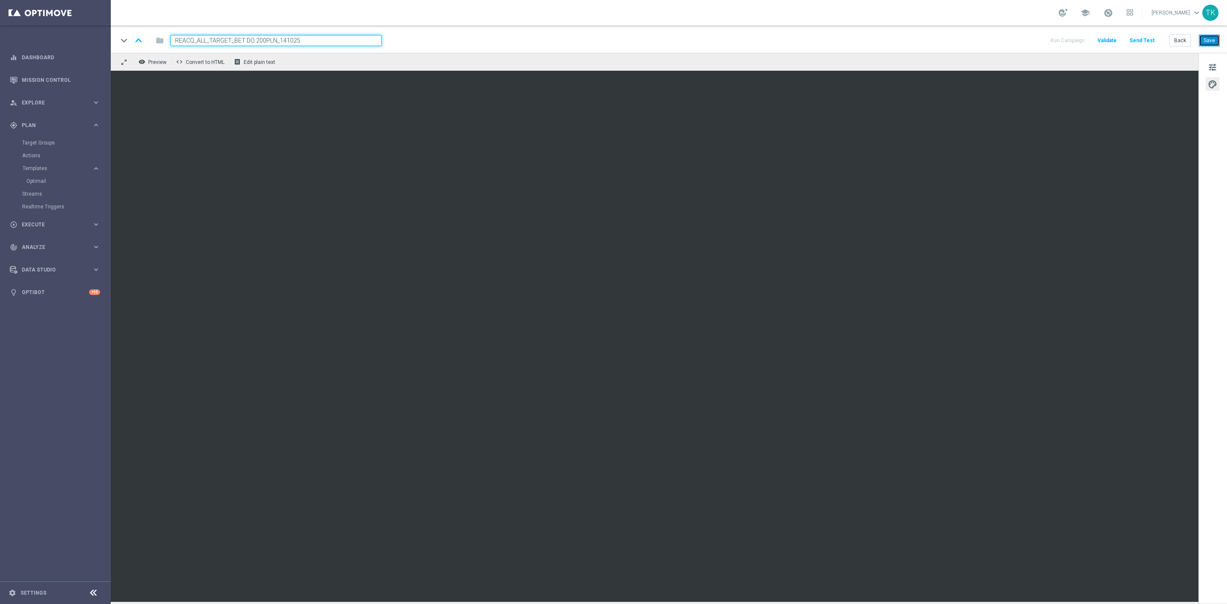
click at [1215, 42] on button "Save" at bounding box center [1209, 41] width 21 height 12
click at [1178, 40] on button "Back" at bounding box center [1180, 41] width 21 height 12
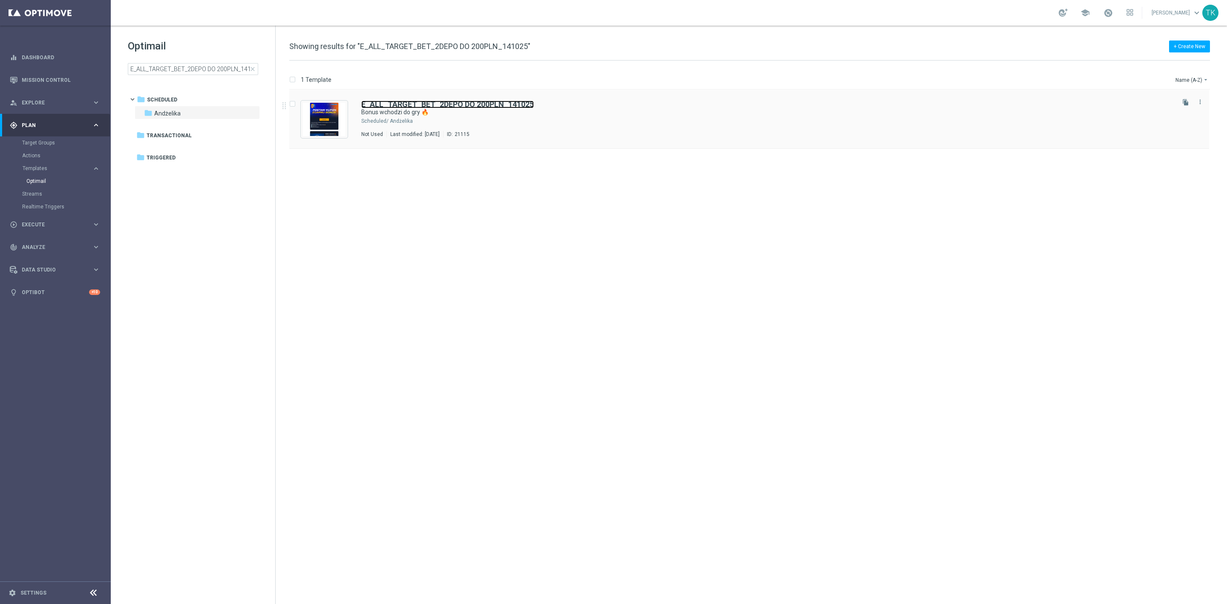
click at [514, 106] on b "E_ALL_TARGET_BET_2DEPO DO 200PLN_141025" at bounding box center [447, 104] width 173 height 9
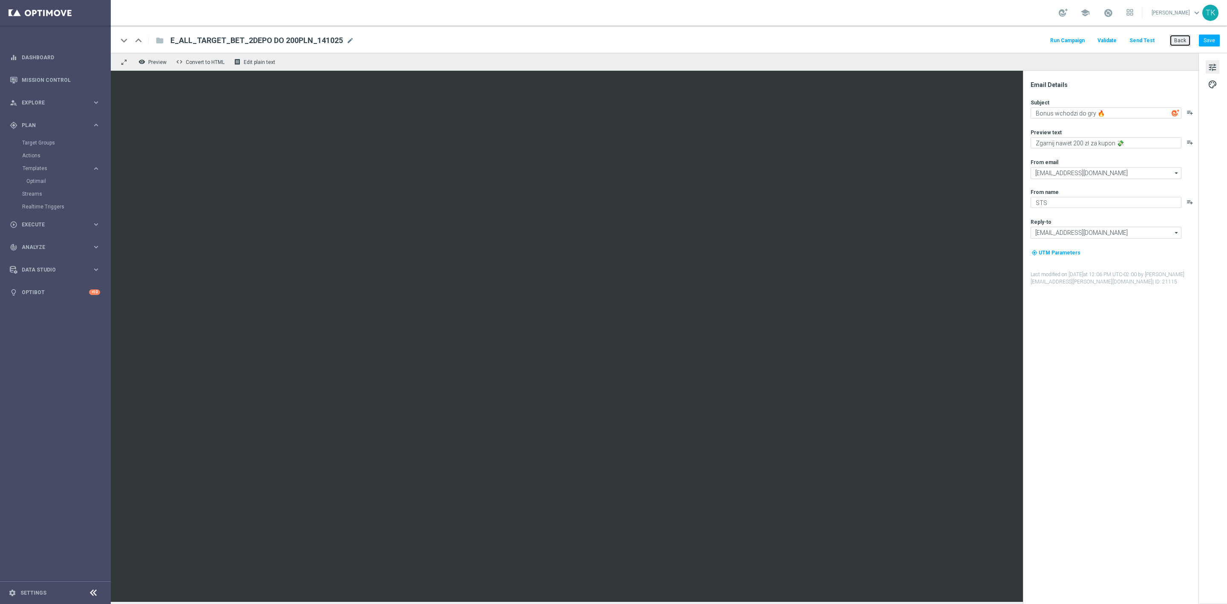
click at [1184, 40] on button "Back" at bounding box center [1180, 41] width 21 height 12
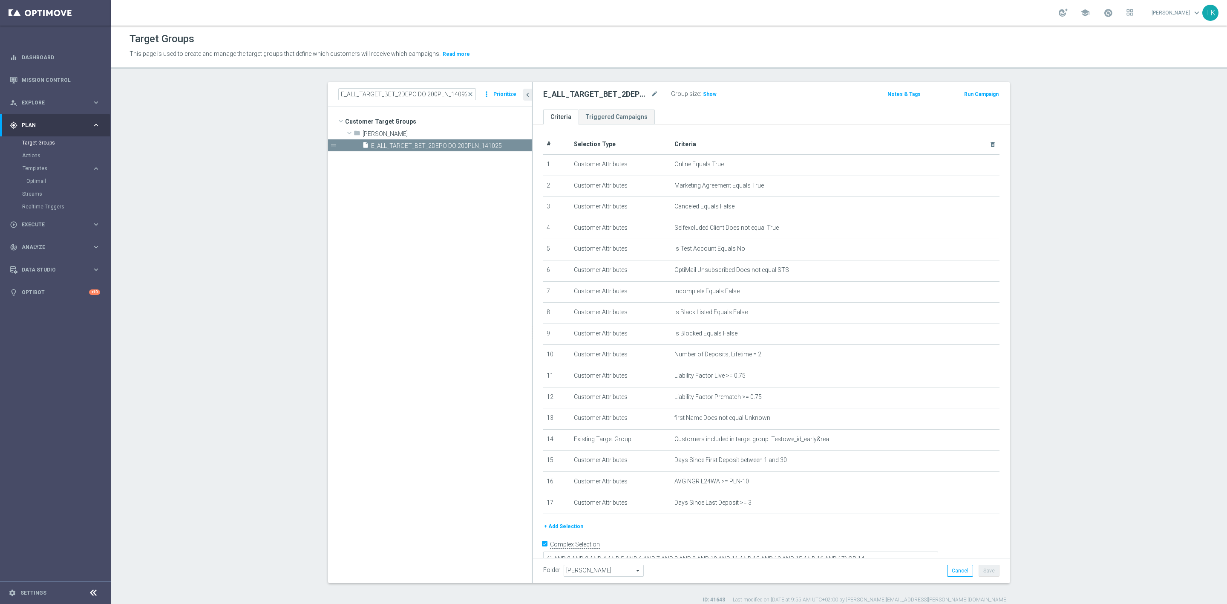
scroll to position [6, 0]
click at [385, 91] on input "E_ALL_TARGET_BET_2DEPO DO 200PLN_140925" at bounding box center [407, 94] width 138 height 12
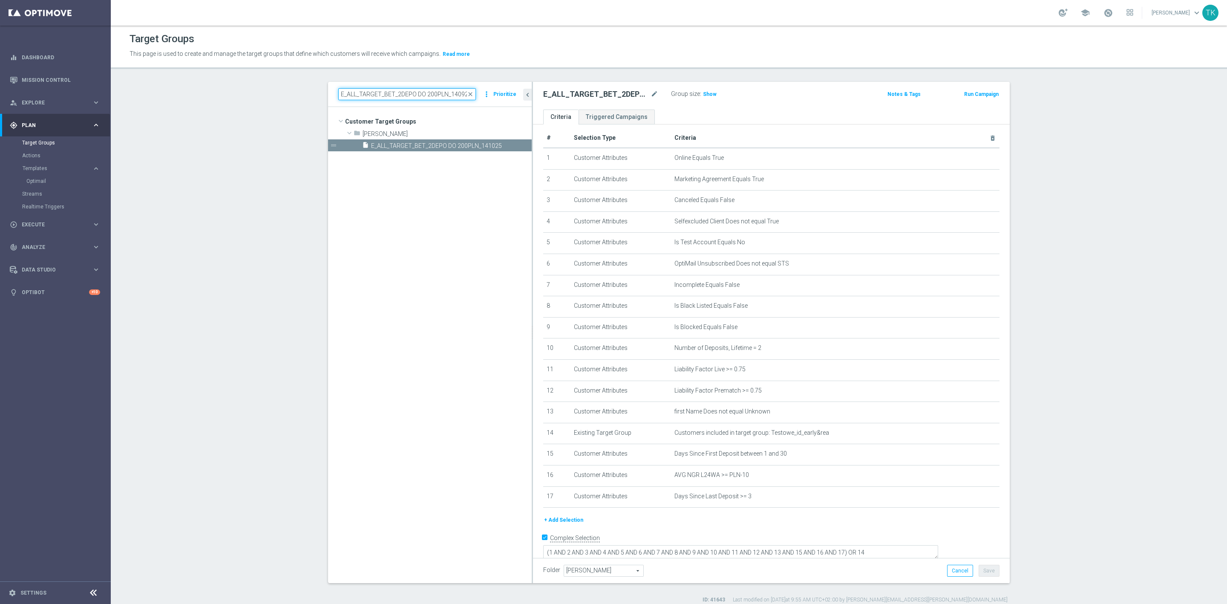
paste input "REACQ_ALL_TARGET_BET DO 200PLN_1410"
type input "REACQ_ALL_TARGET_BET DO 200PLN_141025"
click at [428, 150] on div "insert_drive_file REACQ_ALL_TARGET_BET DO 200PLN_141025" at bounding box center [436, 145] width 149 height 12
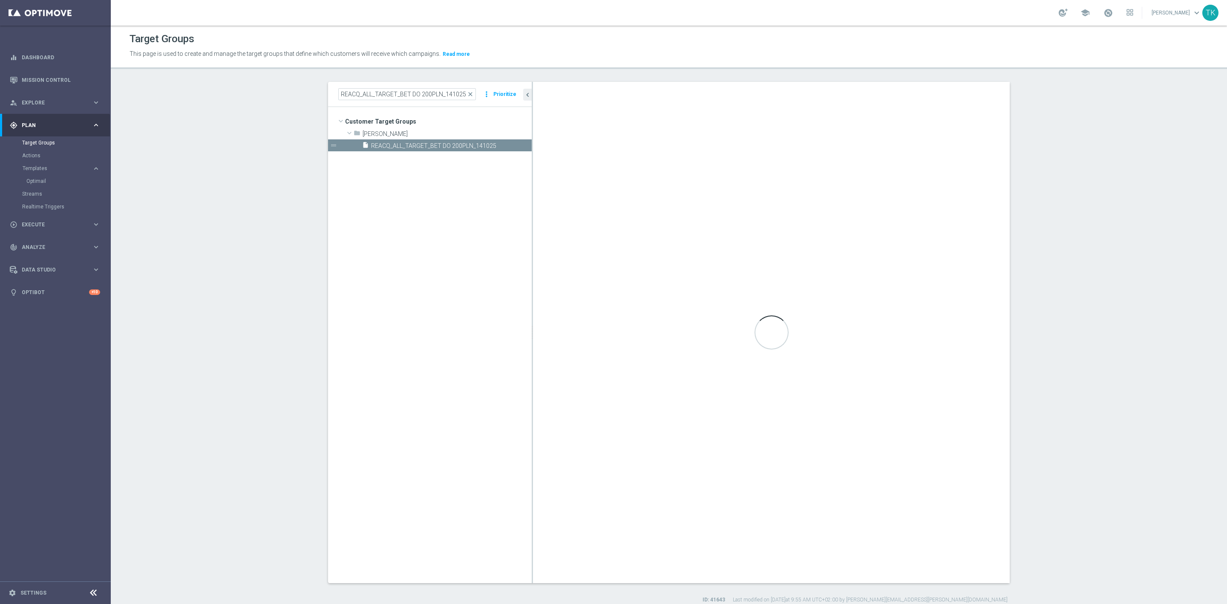
type textarea "(1 AND 2 AND 3 AND 4 AND 5 AND 6 AND 7 AND 8 AND 9 AND 10 AND 11 AND 12 AND 13 …"
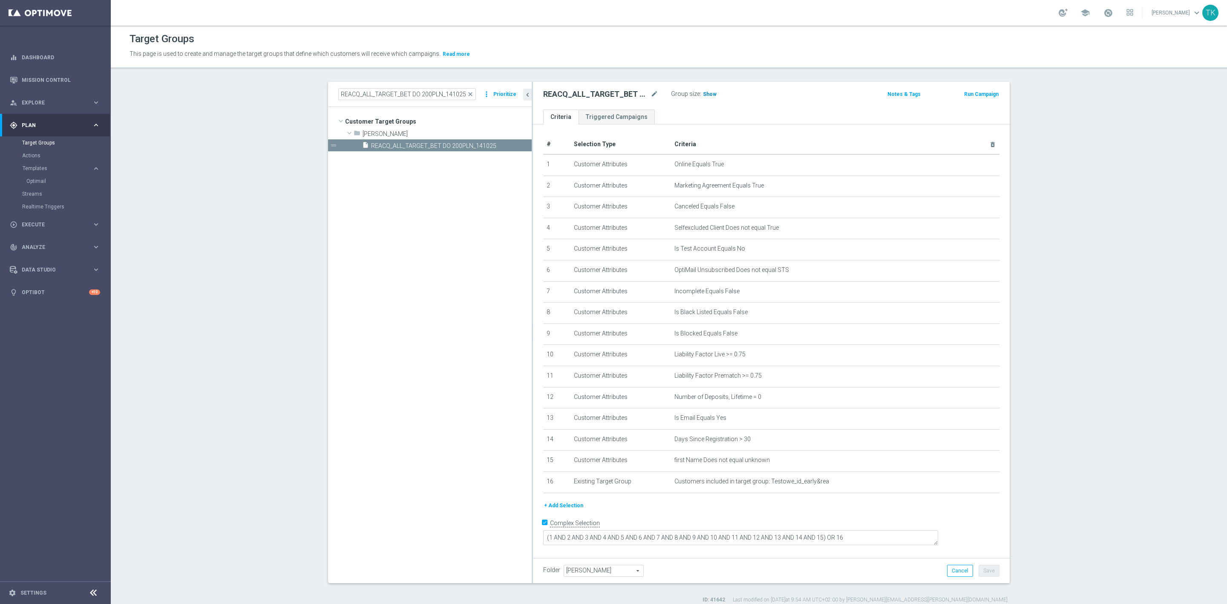
click at [703, 92] on span "Show" at bounding box center [710, 94] width 14 height 6
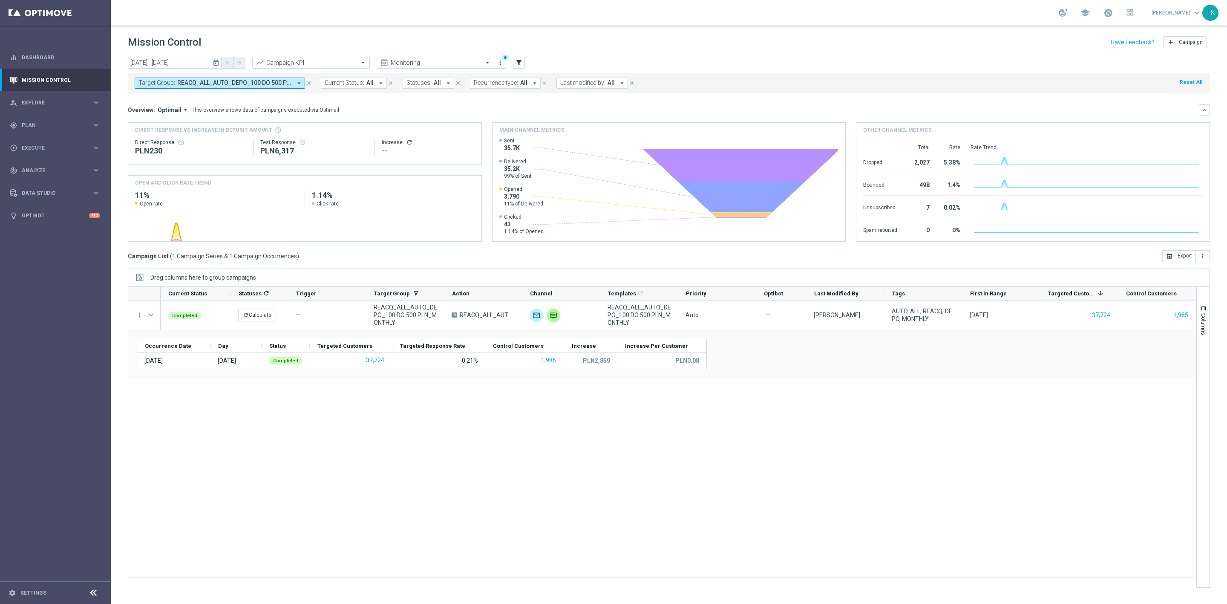
click at [225, 80] on span "REACQ_ALL_AUTO_DEPO_100 DO 500 PLN_MONTHLY" at bounding box center [234, 82] width 115 height 7
click at [0, 0] on div "Clear" at bounding box center [0, 0] width 0 height 0
click at [171, 61] on input "[DATE] - [DATE]" at bounding box center [175, 63] width 94 height 12
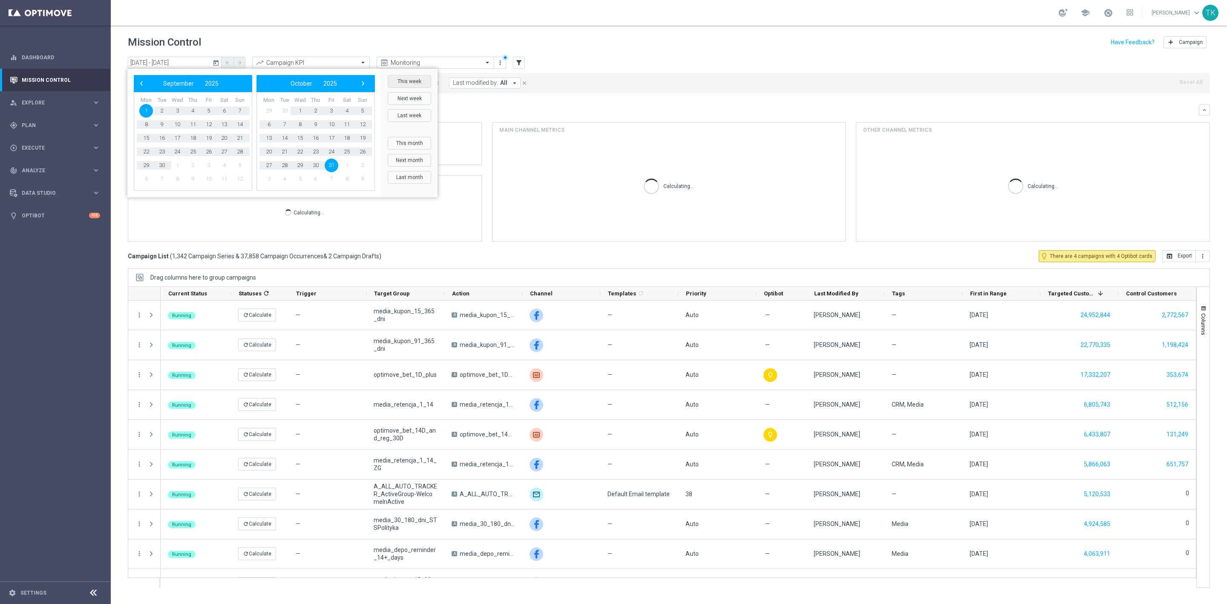
click at [404, 82] on button "This week" at bounding box center [409, 81] width 43 height 13
type input "[DATE] - [DATE]"
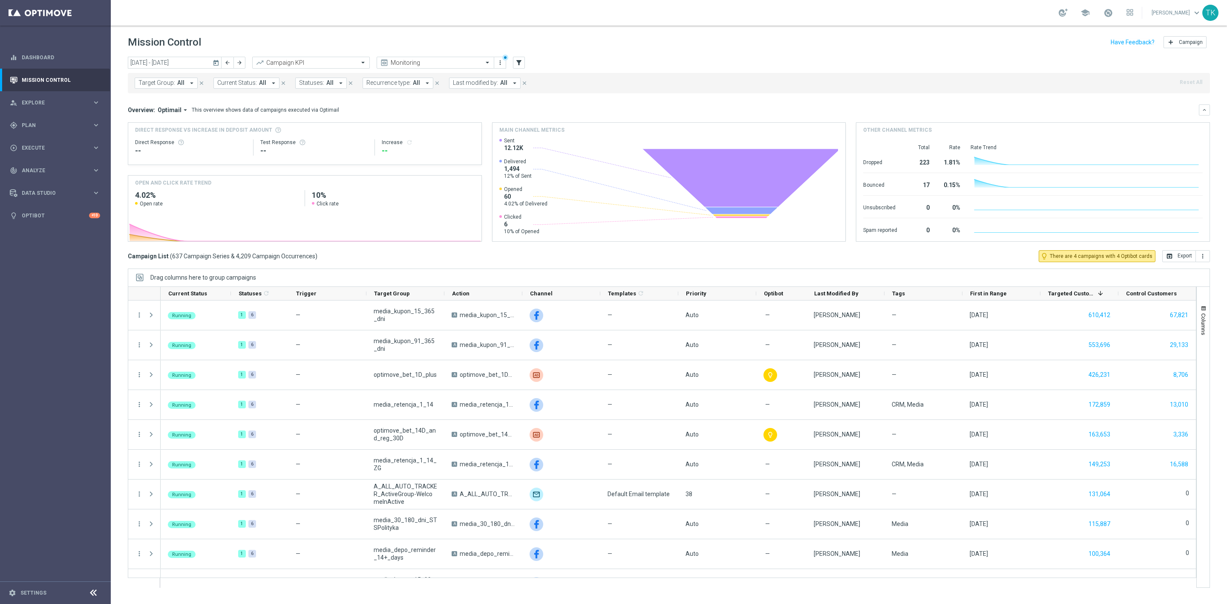
click at [160, 80] on span "Target Group:" at bounding box center [157, 82] width 37 height 7
click at [148, 95] on div at bounding box center [203, 98] width 129 height 11
click at [156, 133] on div "E_ALL_AUTO_CASHDROP_GOLD_EVIP_250 PLN_WEEKLY" at bounding box center [209, 137] width 141 height 14
type input "E_ALL_AUTO_CASHDROP_GOLD_EVIP_250 PLN_WEEKLY"
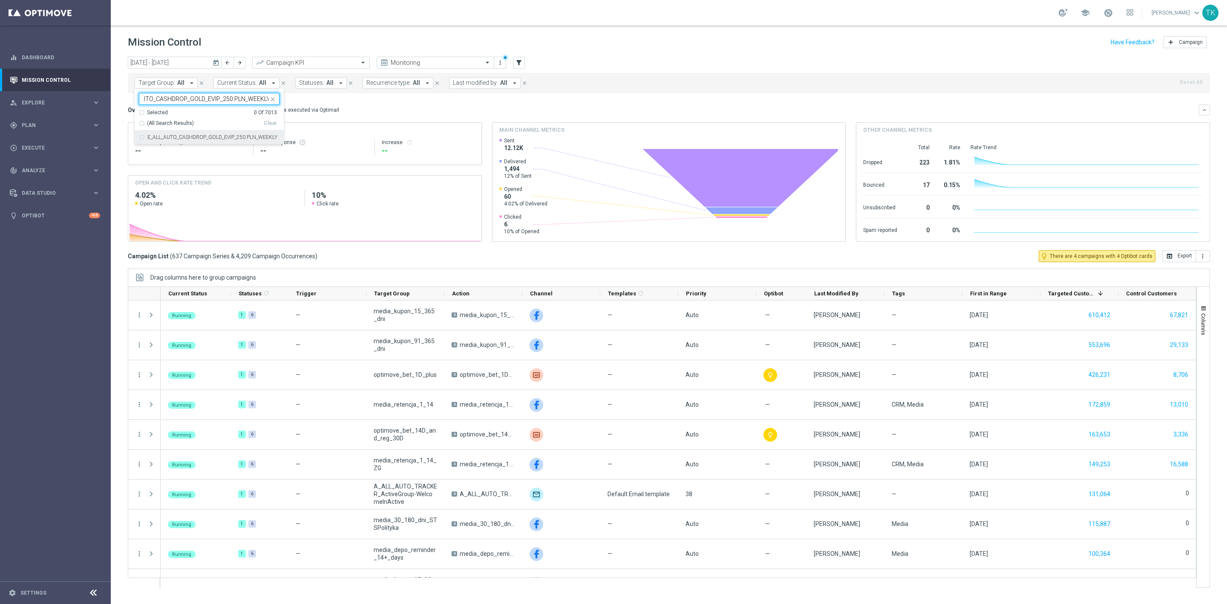
scroll to position [0, 0]
click at [122, 91] on div "[DATE] [DATE] - [DATE] arrow_back arrow_forward Campaign KPI trending_up Monito…" at bounding box center [669, 327] width 1117 height 540
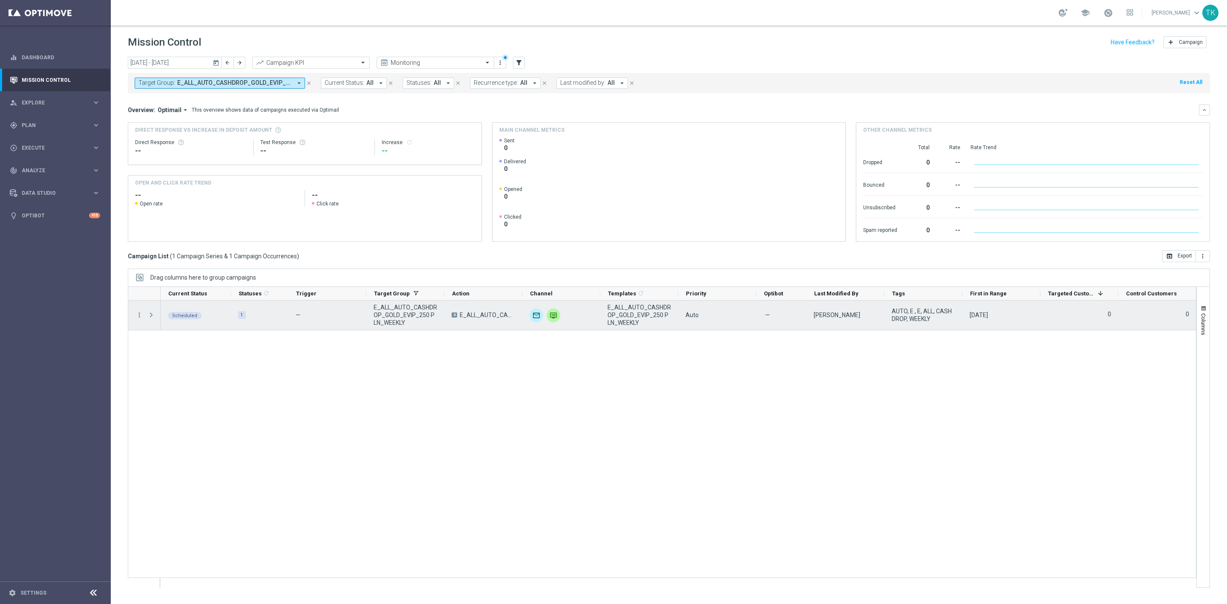
click at [152, 316] on span at bounding box center [151, 315] width 8 height 7
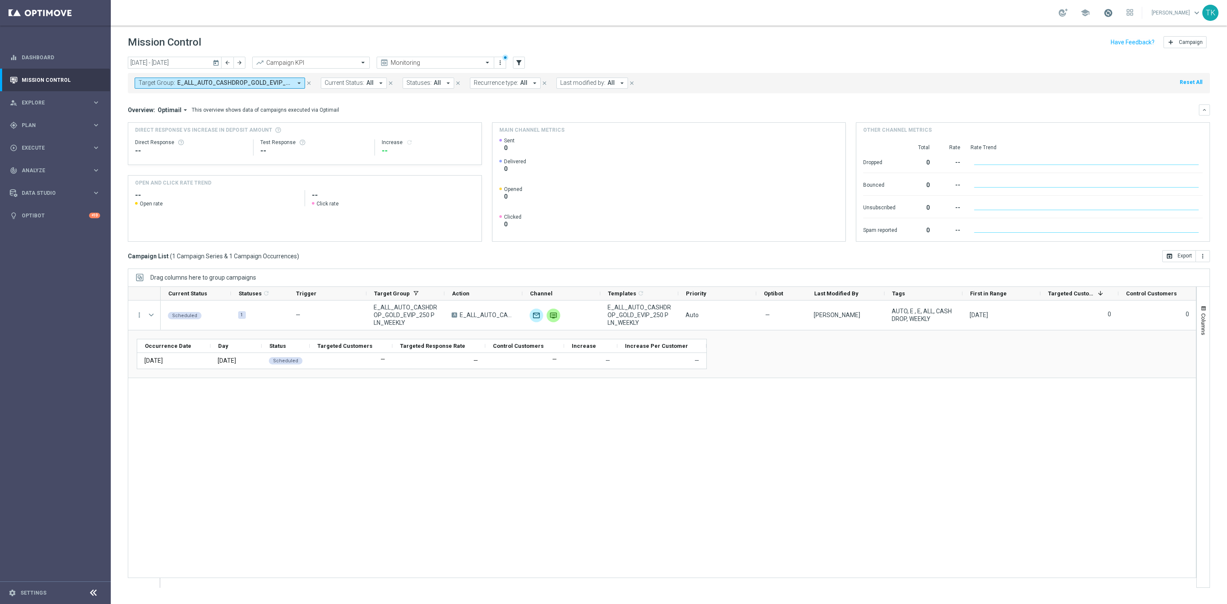
click at [1106, 14] on span at bounding box center [1108, 12] width 9 height 9
